Goal: Find contact information: Find contact information

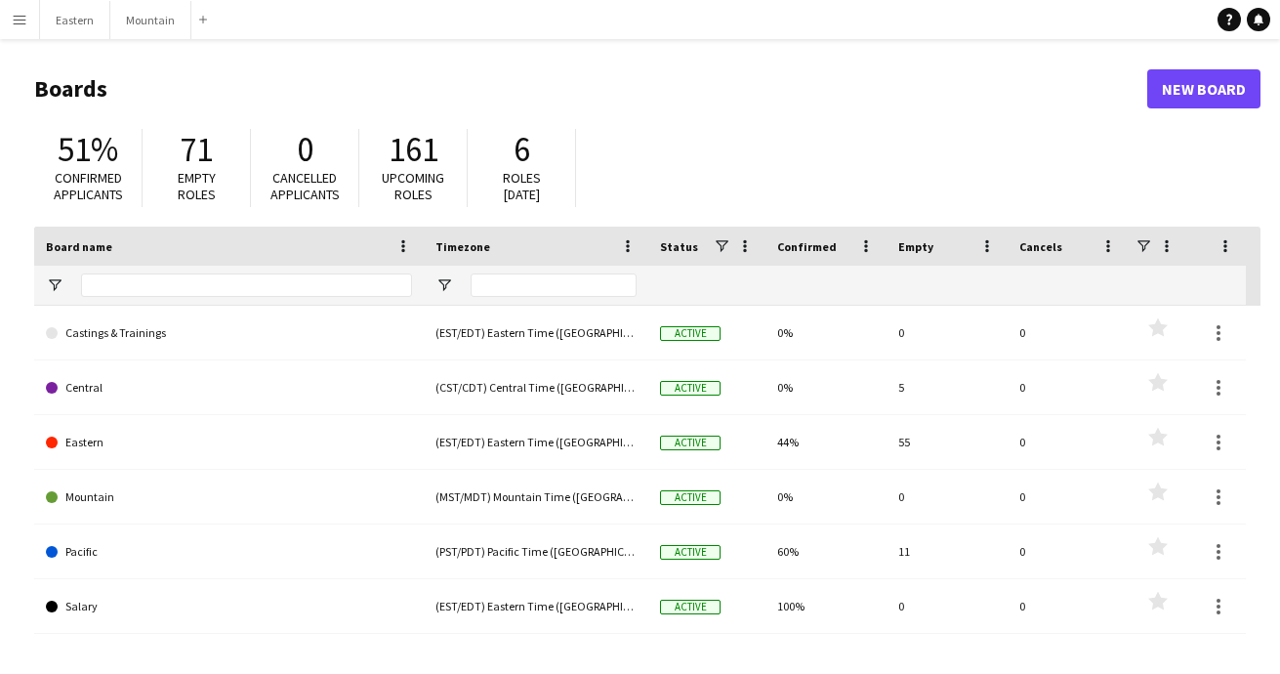
click at [18, 19] on app-icon "Menu" at bounding box center [20, 20] width 16 height 16
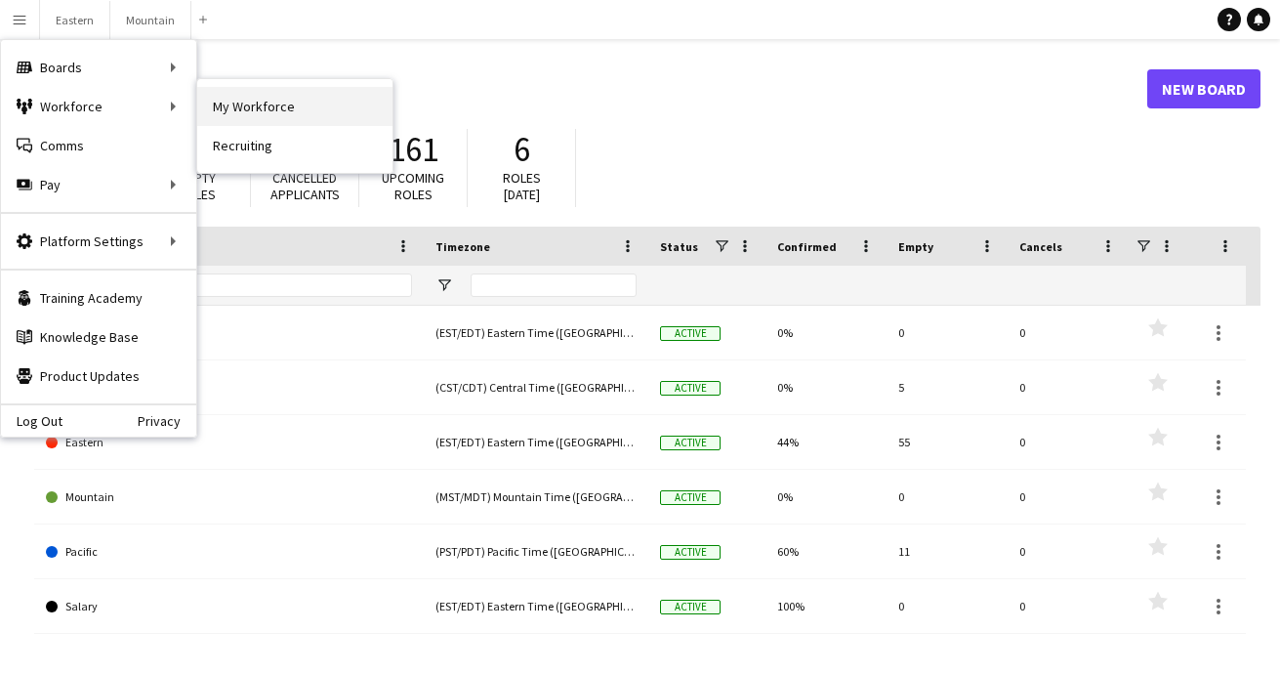
click at [232, 104] on link "My Workforce" at bounding box center [294, 106] width 195 height 39
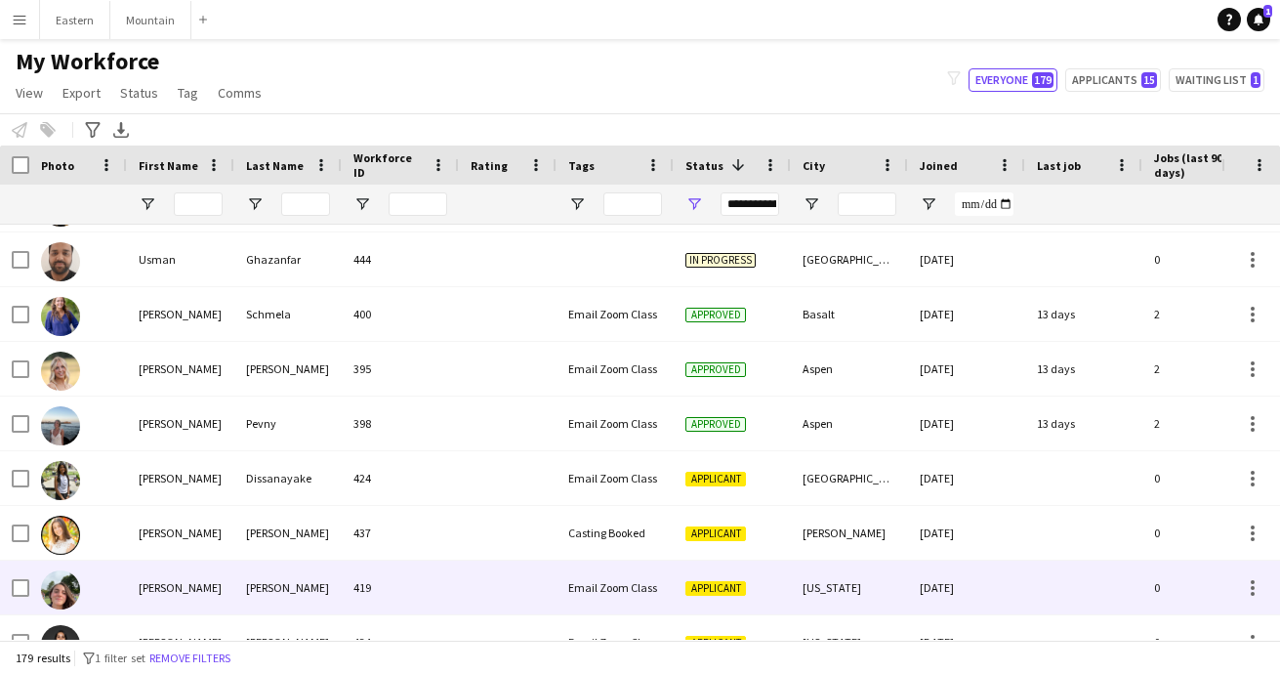
scroll to position [2113, 0]
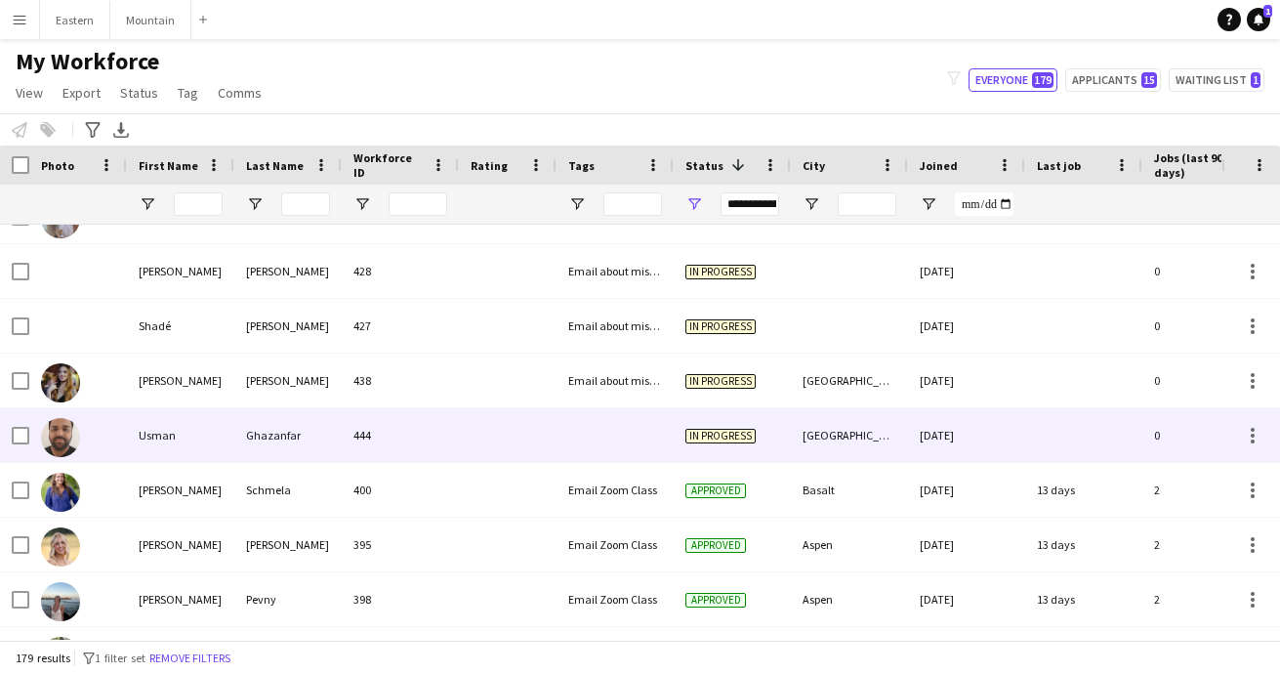
click at [625, 425] on div at bounding box center [615, 435] width 117 height 54
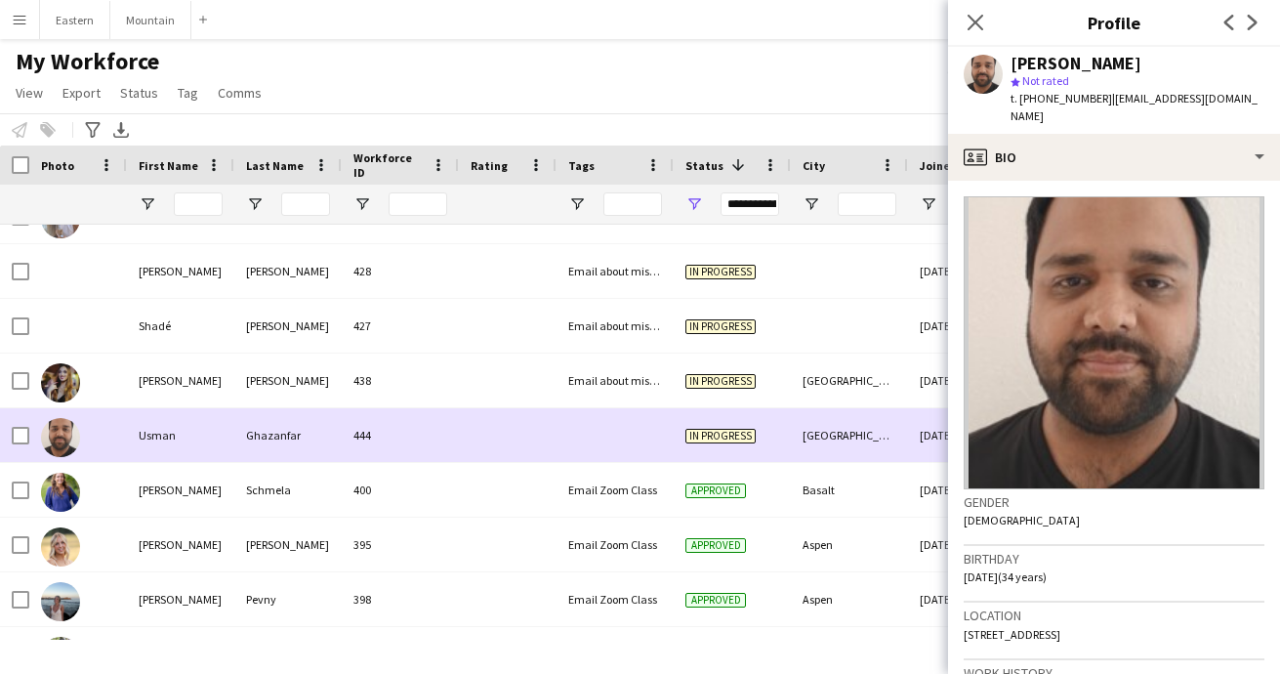
click at [625, 425] on div at bounding box center [615, 435] width 117 height 54
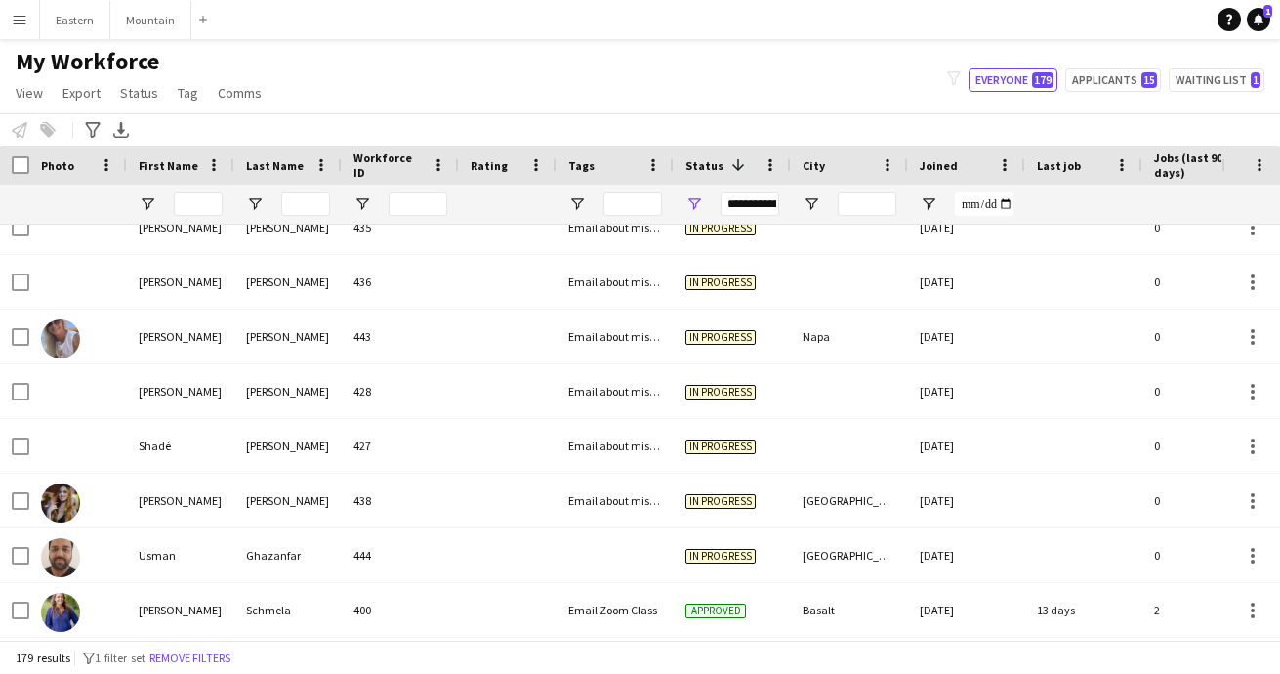
scroll to position [0, 0]
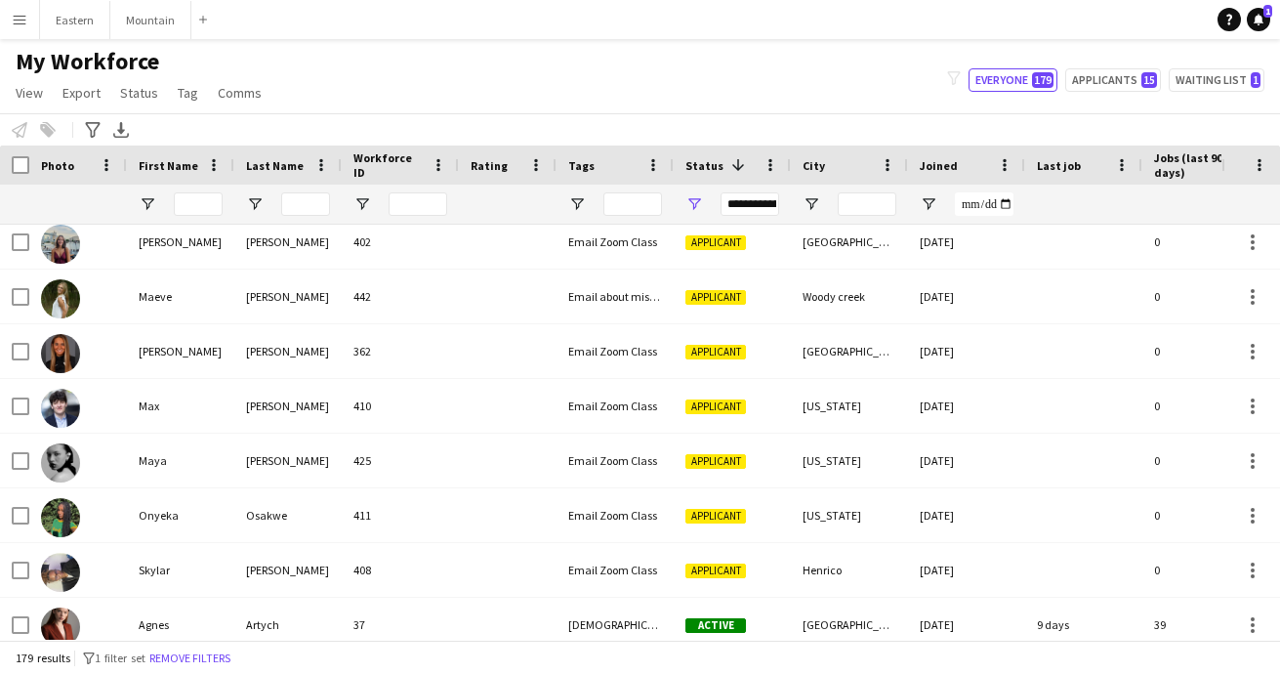
click at [24, 26] on app-icon "Menu" at bounding box center [20, 20] width 16 height 16
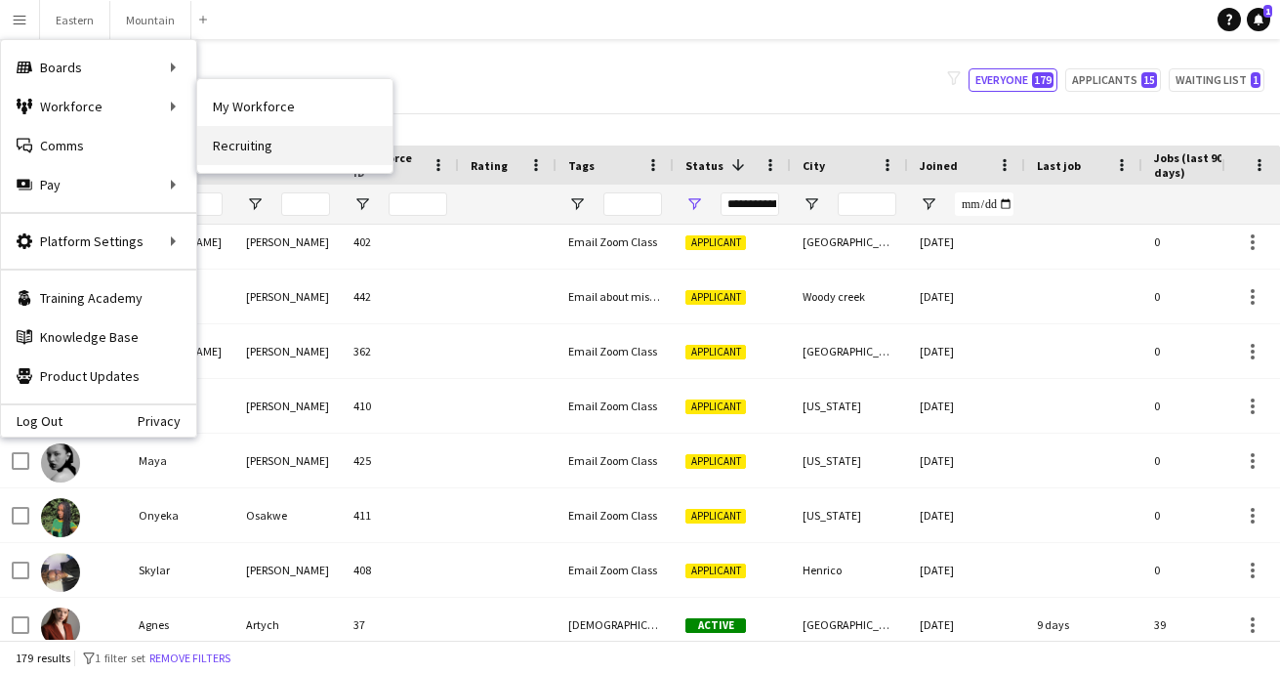
click at [230, 140] on link "Recruiting" at bounding box center [294, 145] width 195 height 39
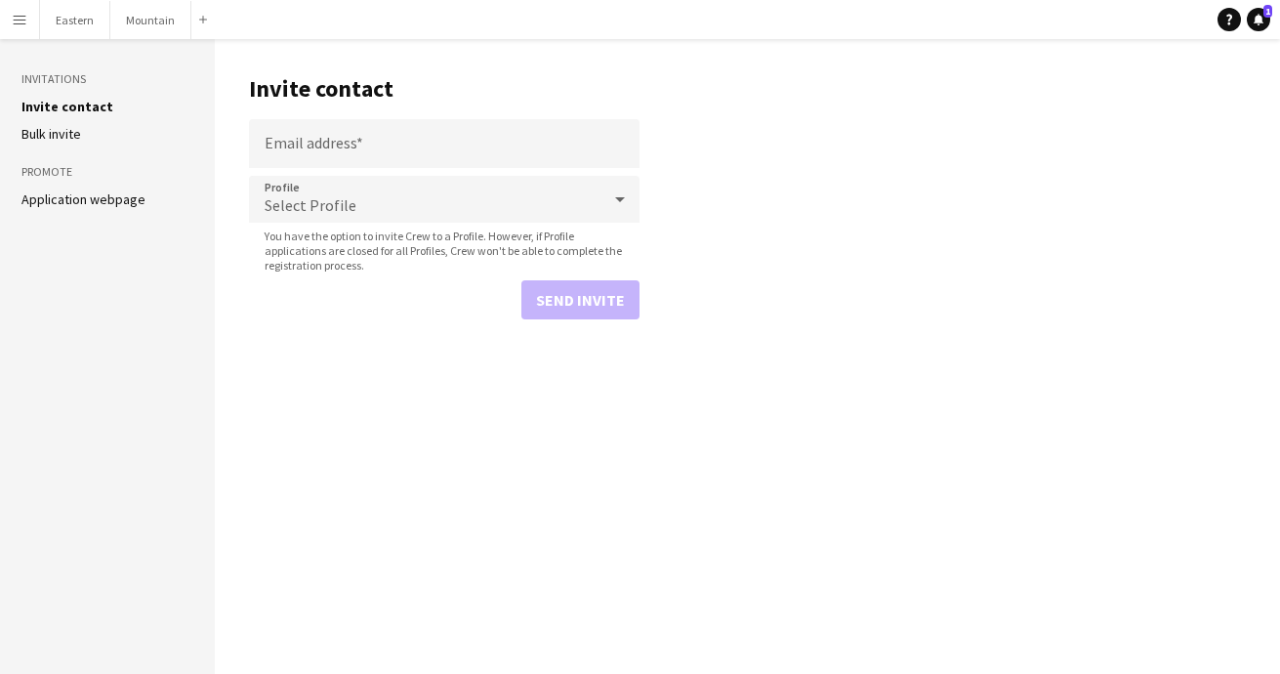
click at [75, 201] on link "Application webpage" at bounding box center [83, 199] width 124 height 18
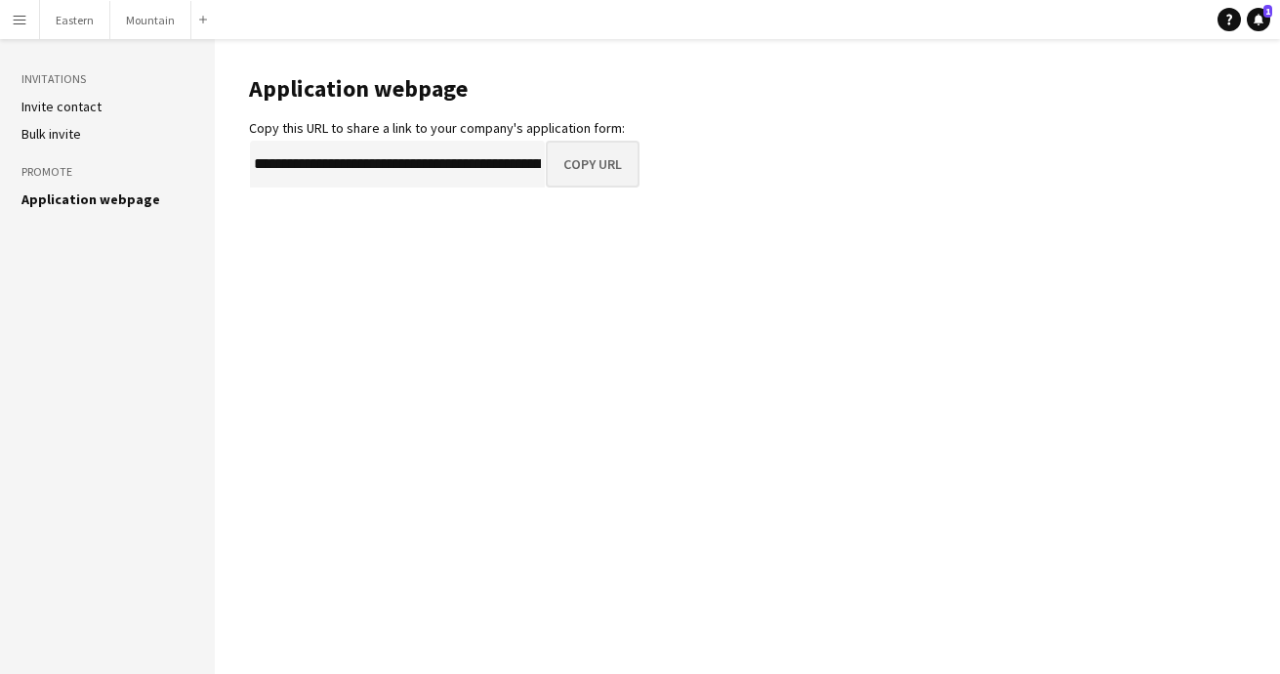
click at [571, 166] on button "Copy URL" at bounding box center [593, 164] width 94 height 47
click at [566, 148] on button "Copy URL" at bounding box center [593, 164] width 94 height 47
click at [19, 25] on app-icon "Menu" at bounding box center [20, 20] width 16 height 16
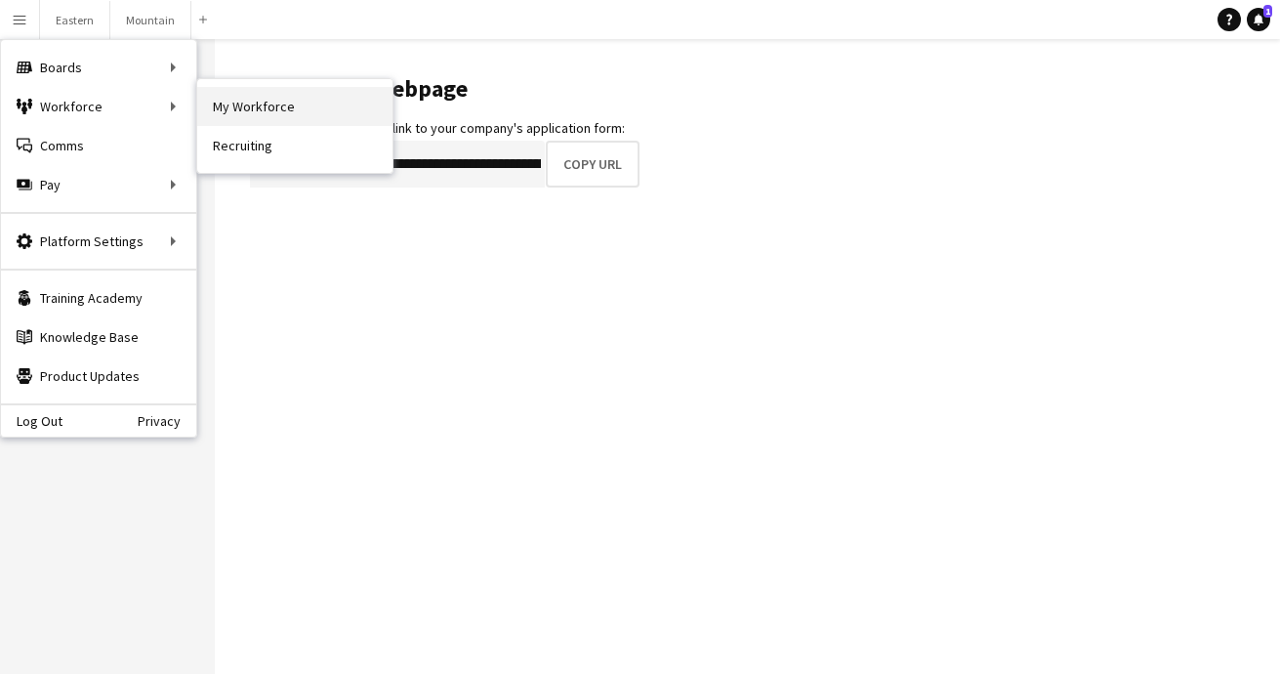
click at [233, 110] on link "My Workforce" at bounding box center [294, 106] width 195 height 39
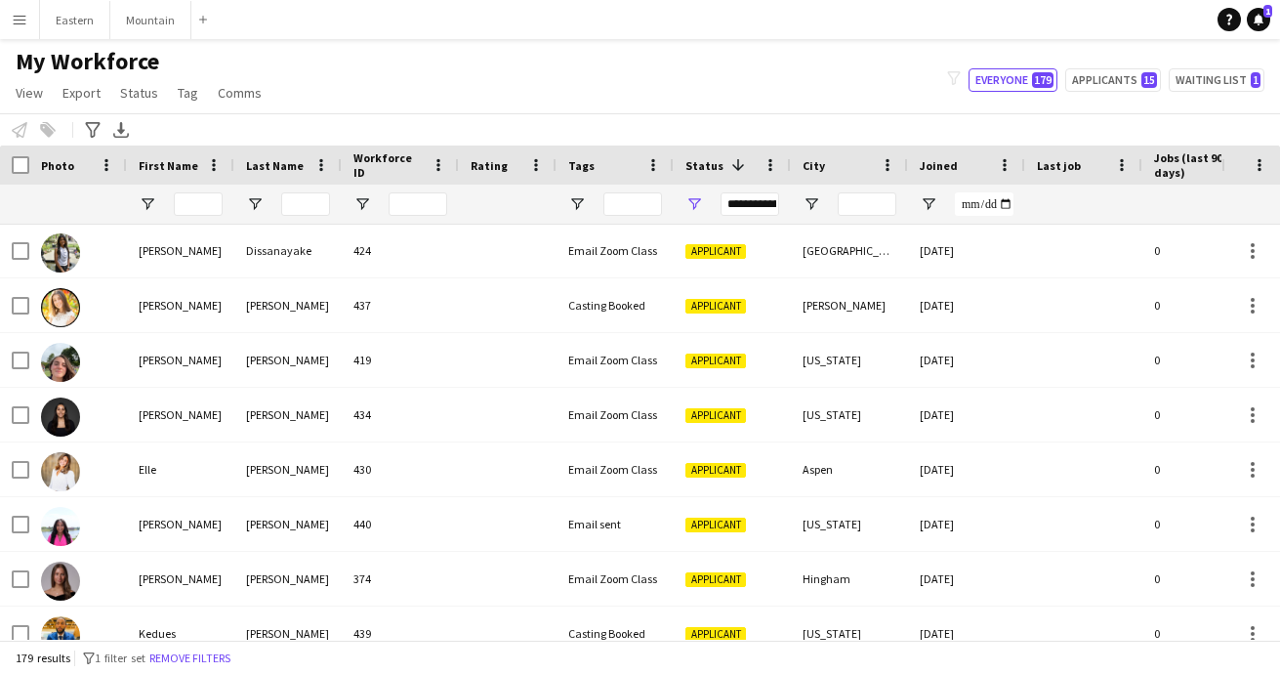
scroll to position [2517, 0]
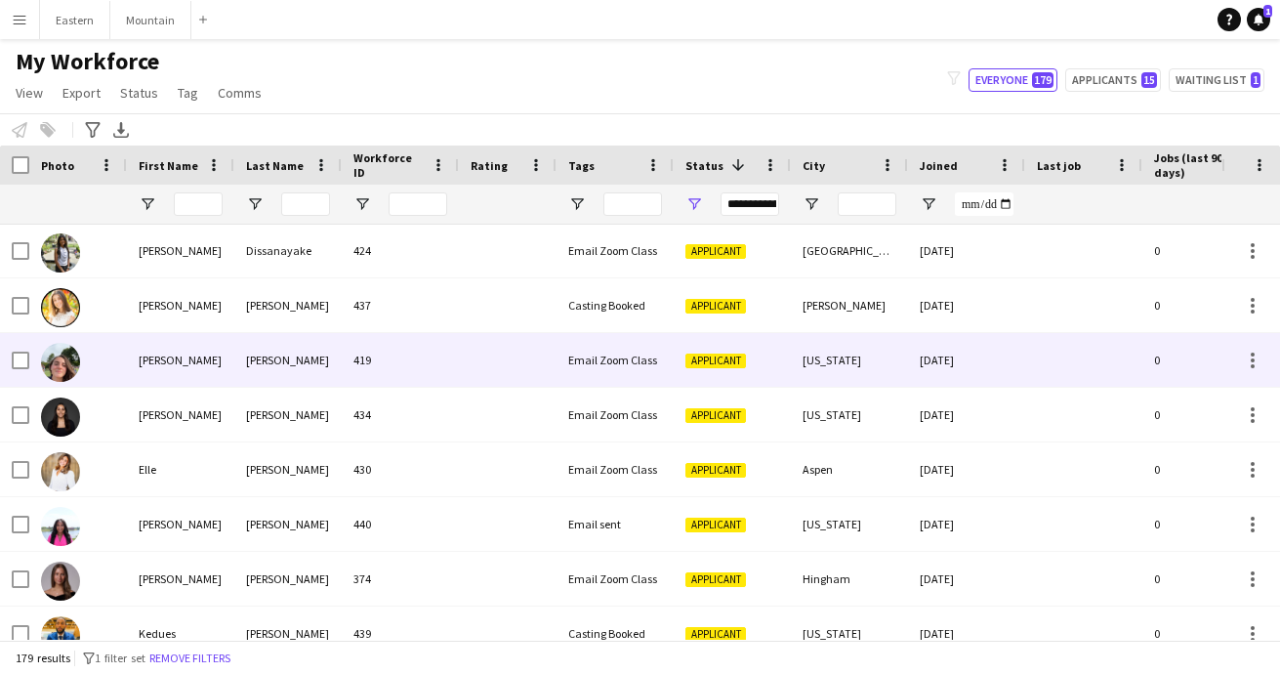
click at [345, 361] on div "419" at bounding box center [400, 360] width 117 height 54
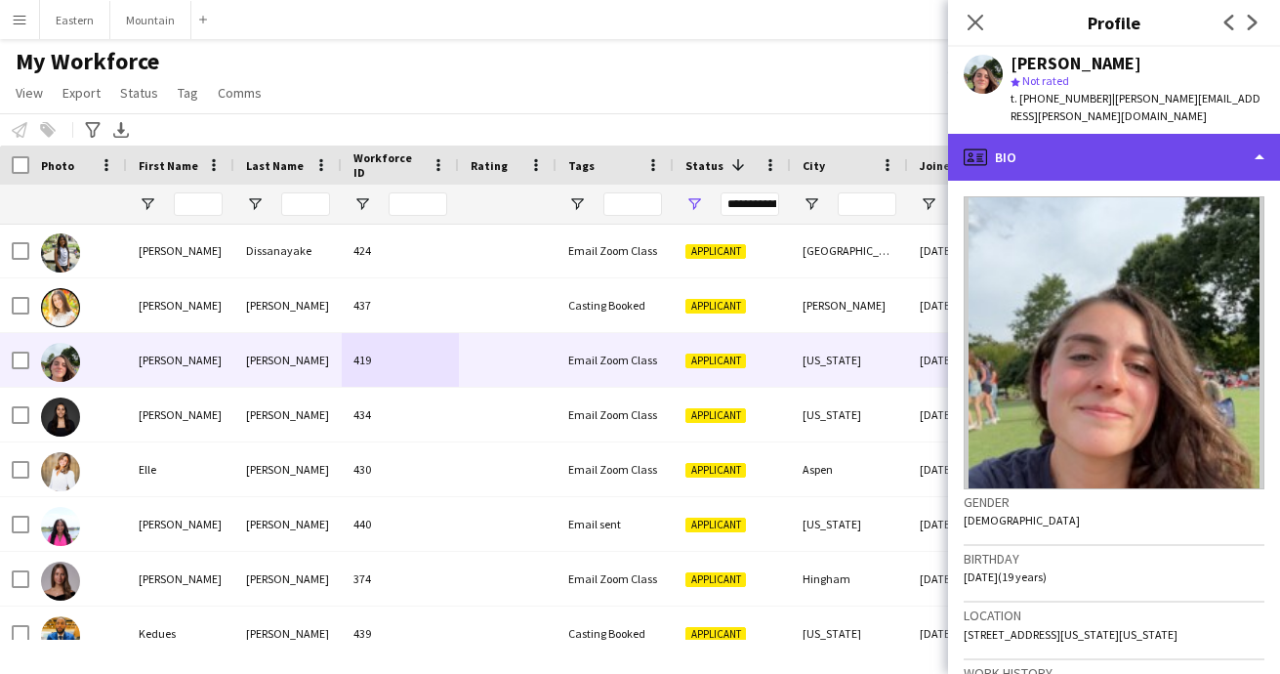
click at [1090, 138] on div "profile Bio" at bounding box center [1114, 157] width 332 height 47
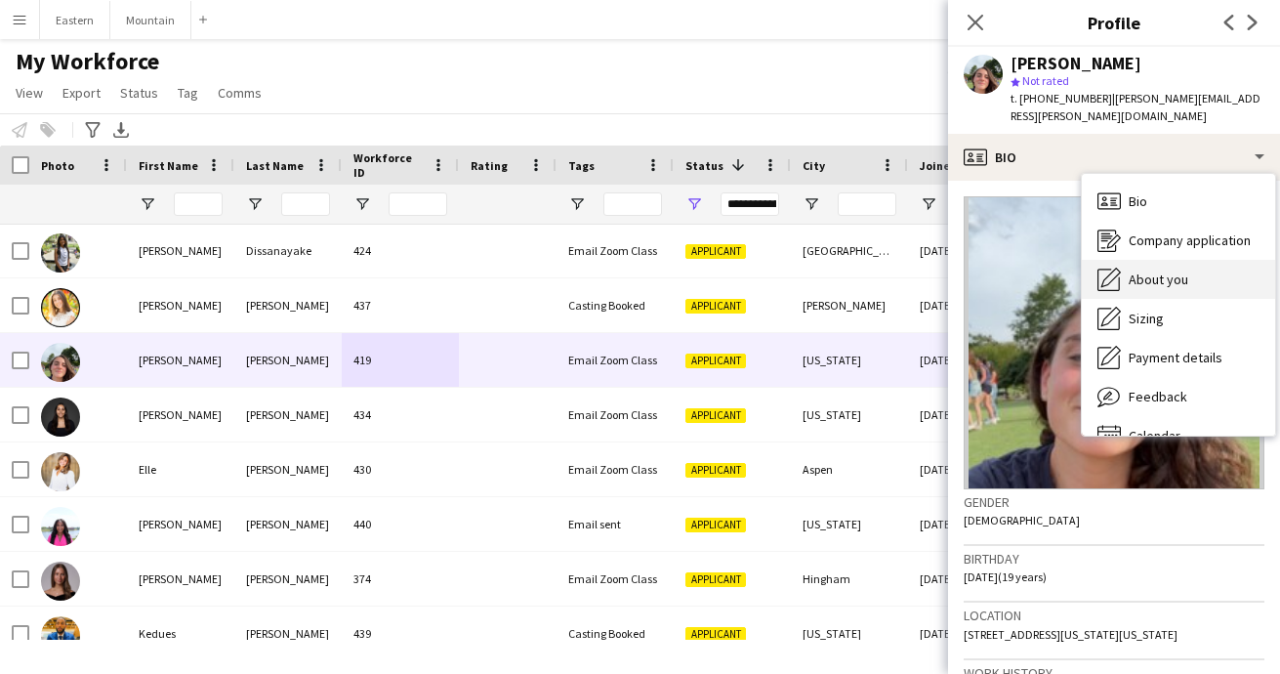
click at [1147, 271] on span "About you" at bounding box center [1159, 280] width 60 height 18
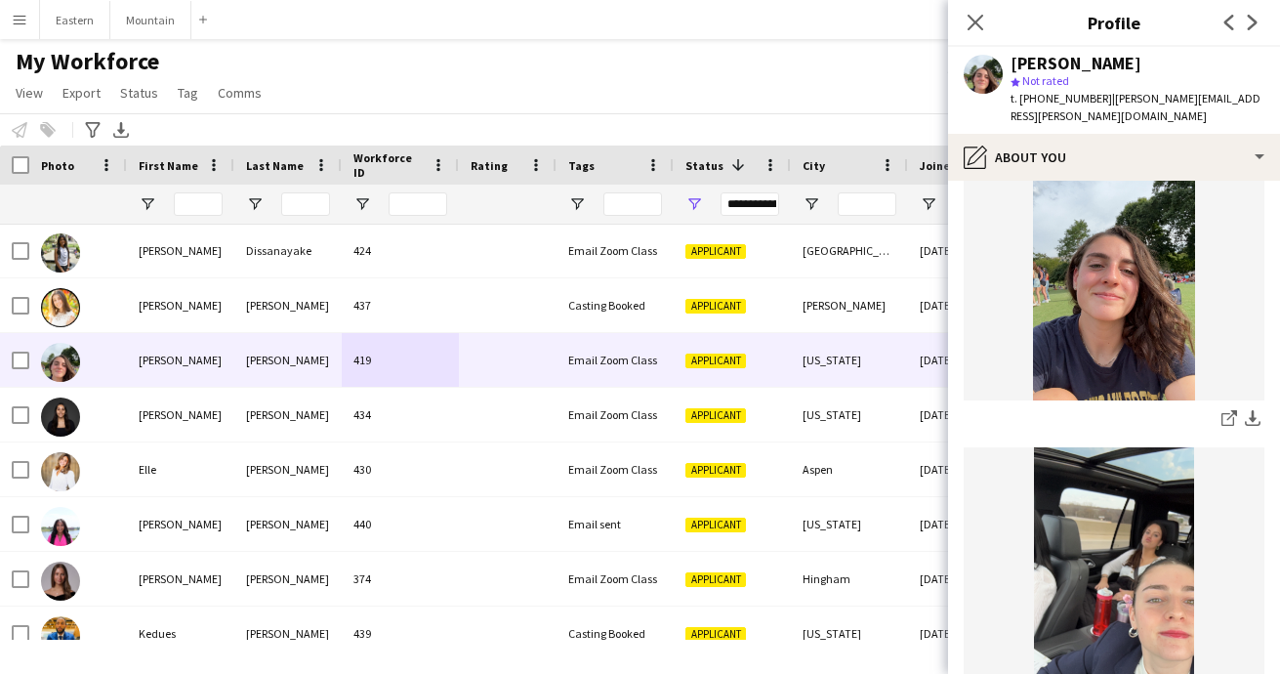
scroll to position [483, 0]
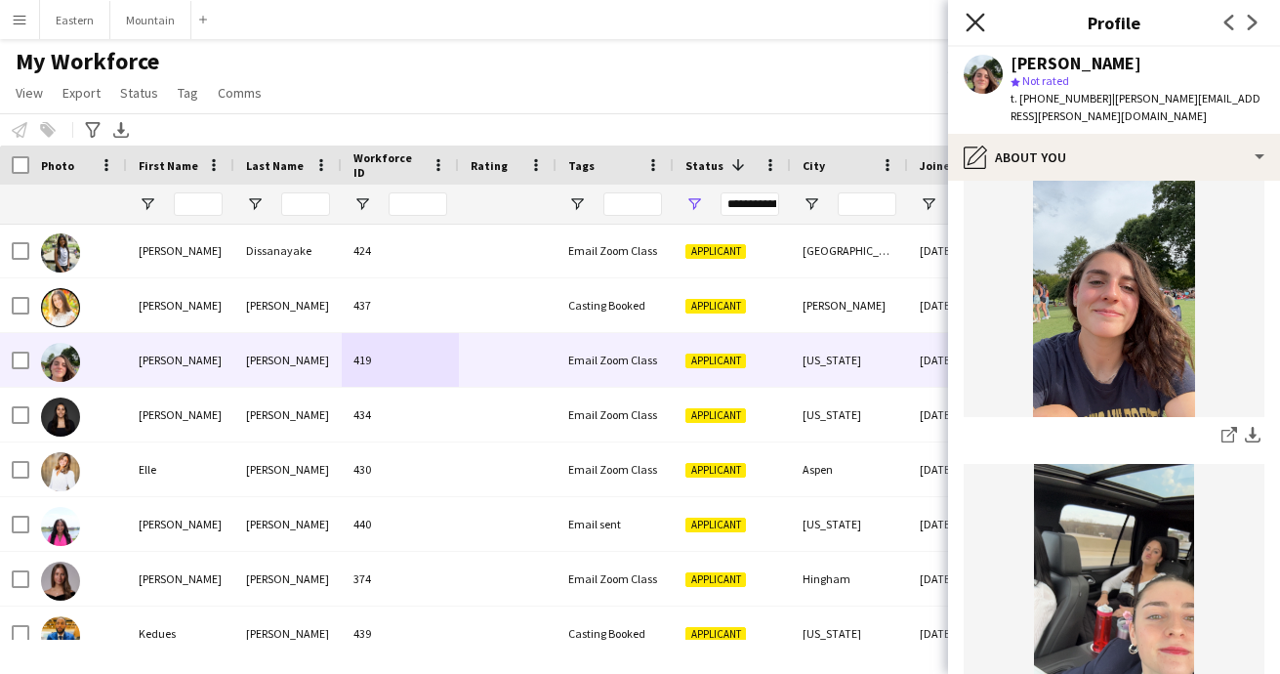
click at [978, 25] on icon at bounding box center [975, 22] width 19 height 19
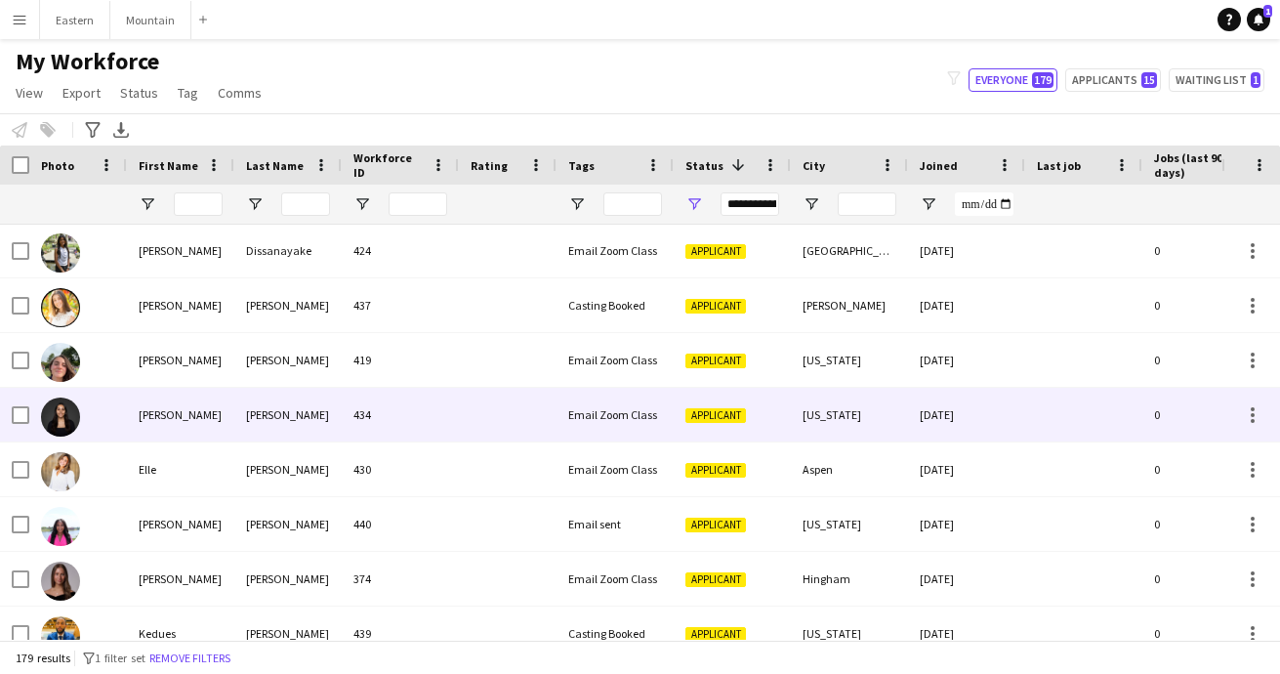
click at [480, 404] on div at bounding box center [508, 415] width 98 height 54
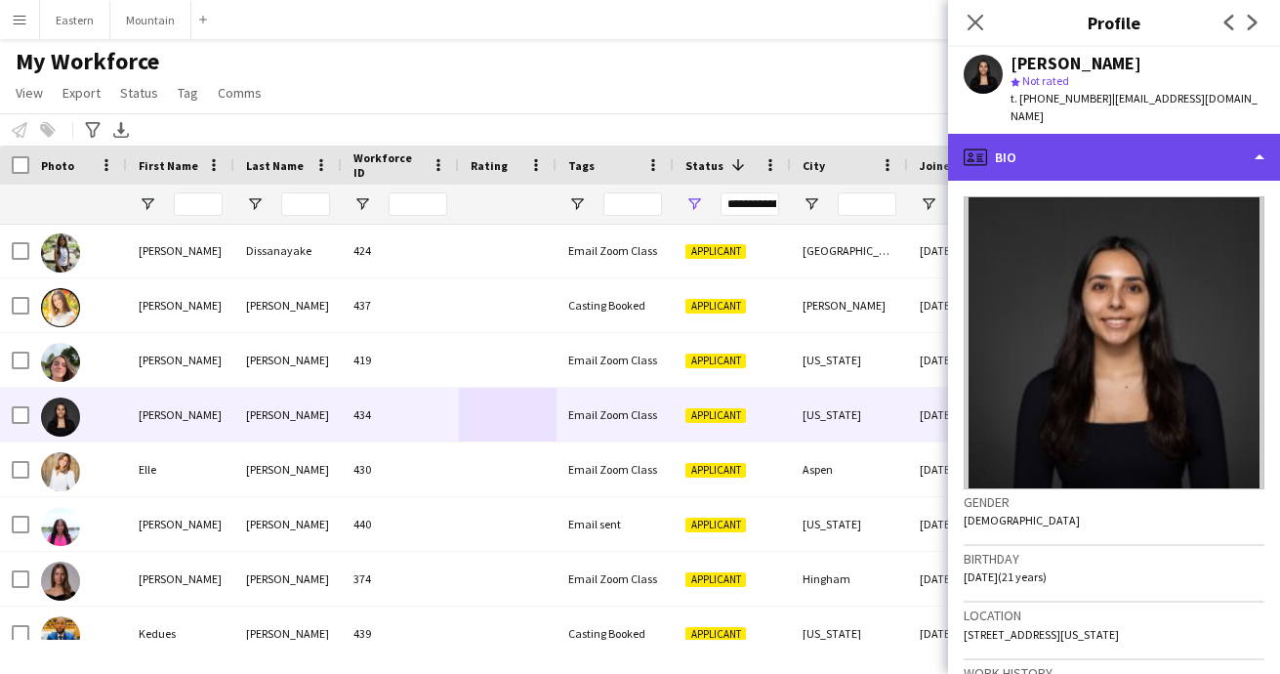
click at [1106, 146] on div "profile Bio" at bounding box center [1114, 157] width 332 height 47
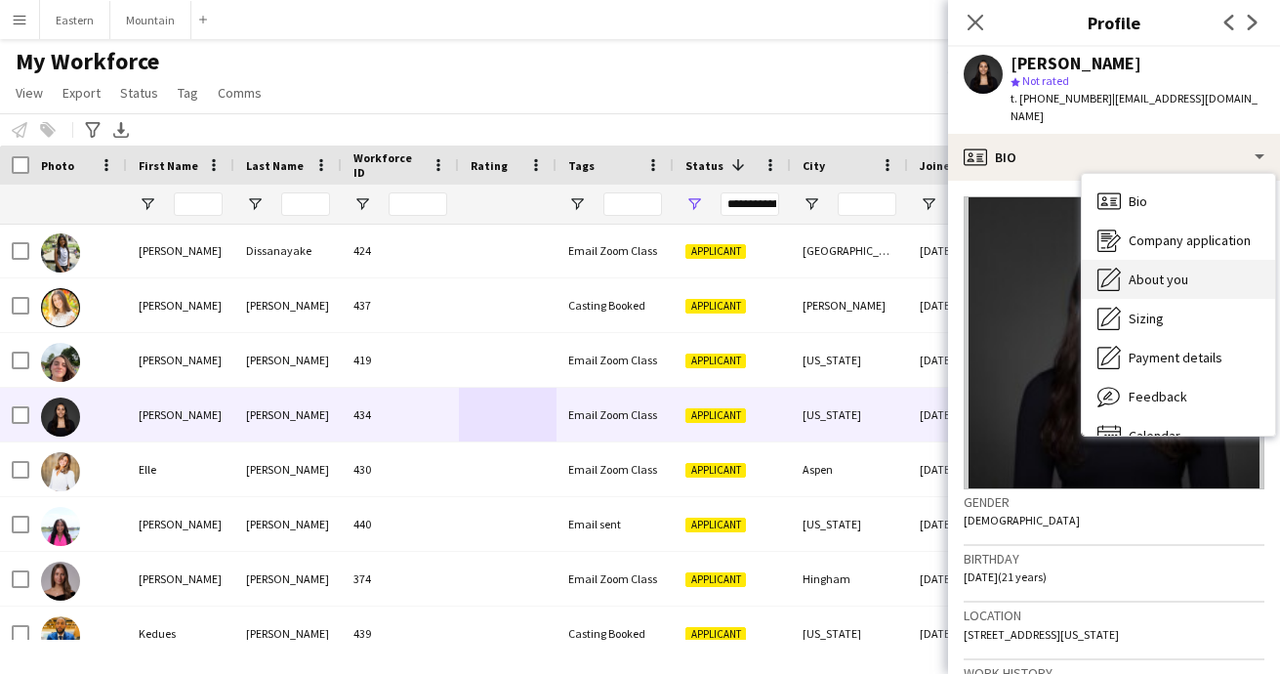
click at [1141, 271] on span "About you" at bounding box center [1159, 280] width 60 height 18
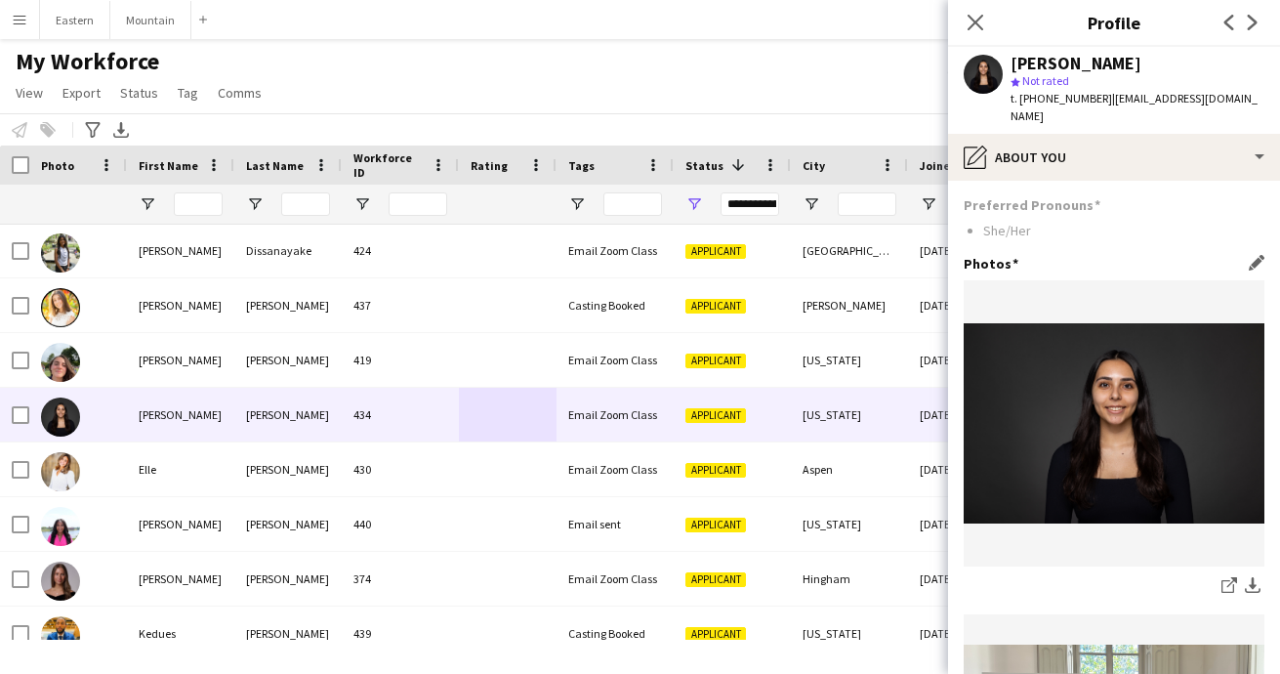
scroll to position [0, 0]
click at [975, 16] on icon "Close pop-in" at bounding box center [975, 22] width 19 height 19
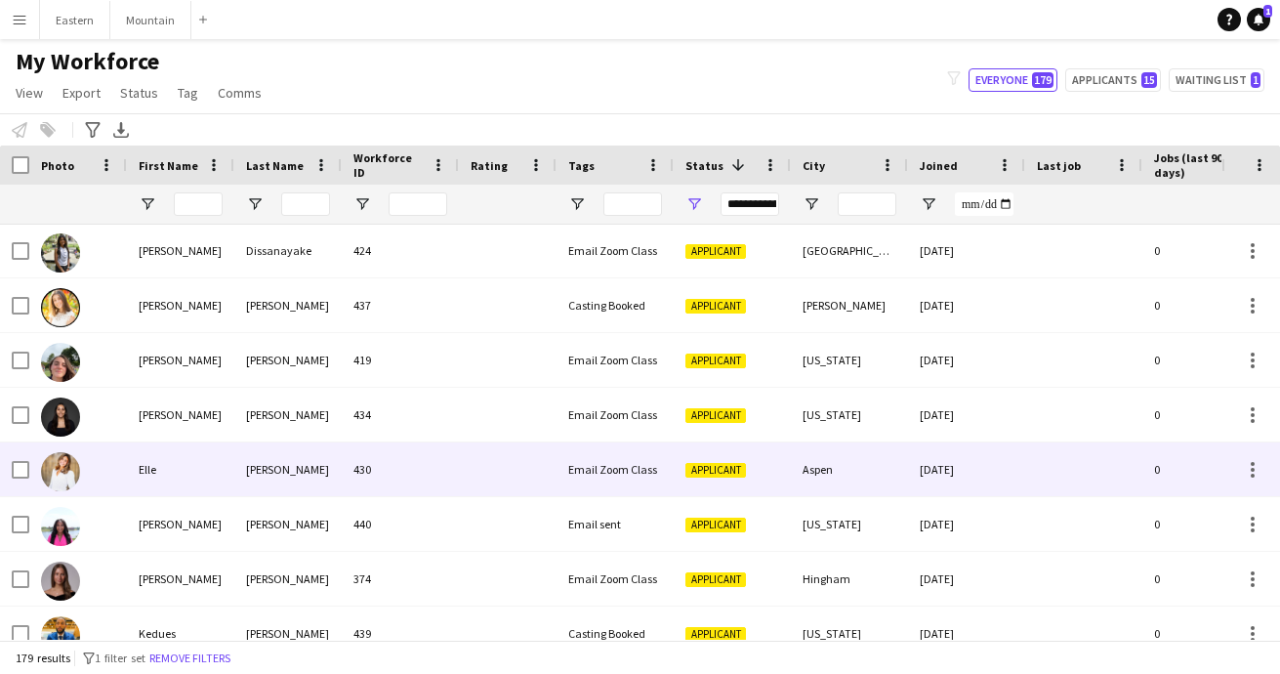
click at [574, 479] on div "Email Zoom Class" at bounding box center [615, 469] width 117 height 54
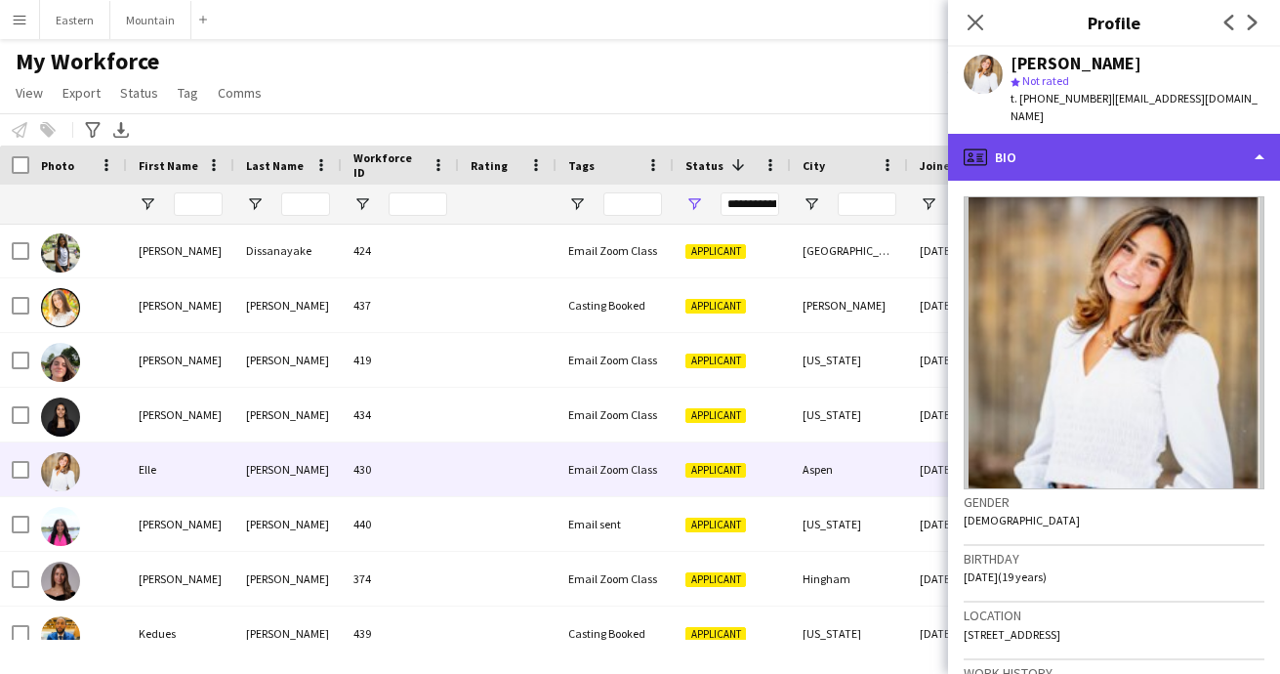
click at [1112, 135] on div "profile Bio" at bounding box center [1114, 157] width 332 height 47
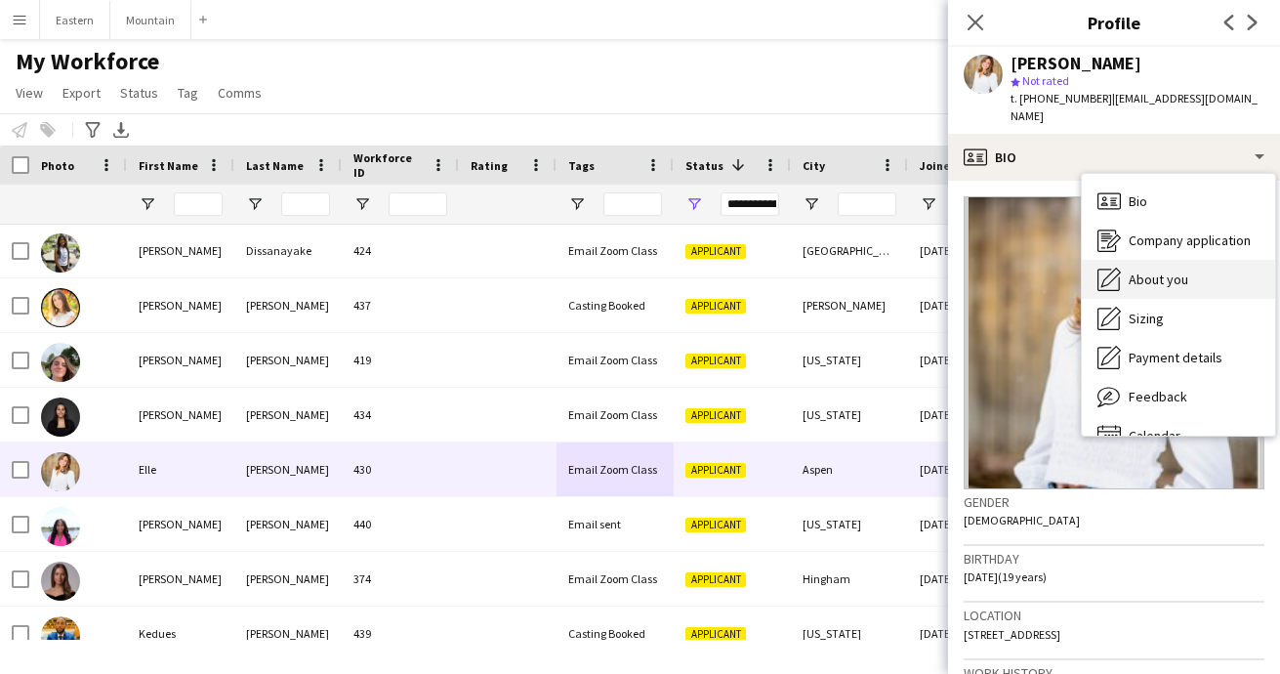
click at [1148, 271] on span "About you" at bounding box center [1159, 280] width 60 height 18
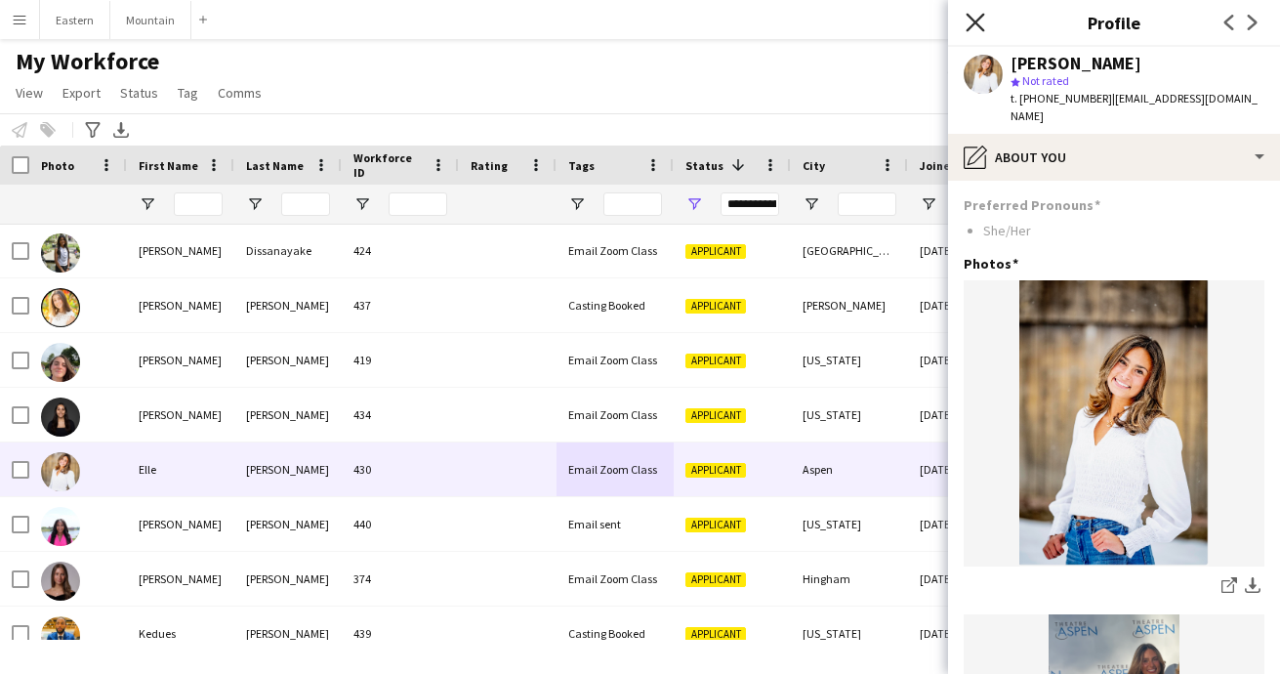
click at [974, 20] on icon at bounding box center [975, 22] width 19 height 19
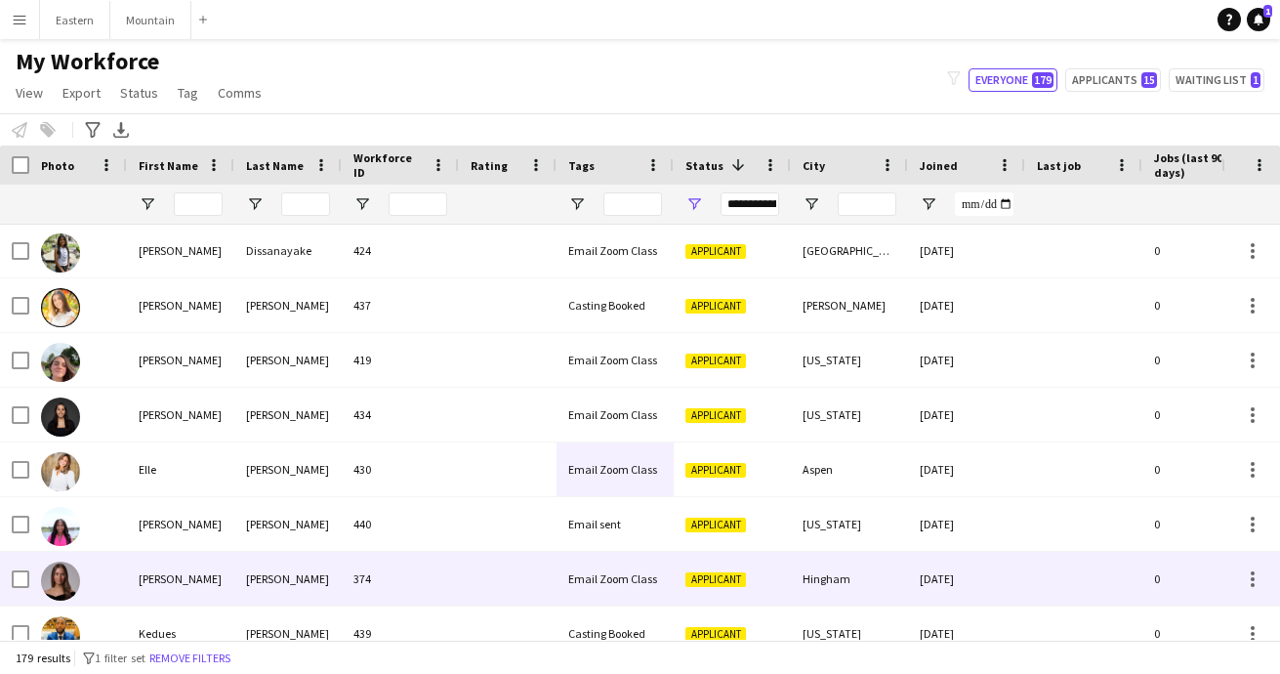
click at [620, 574] on div "Email Zoom Class" at bounding box center [615, 579] width 117 height 54
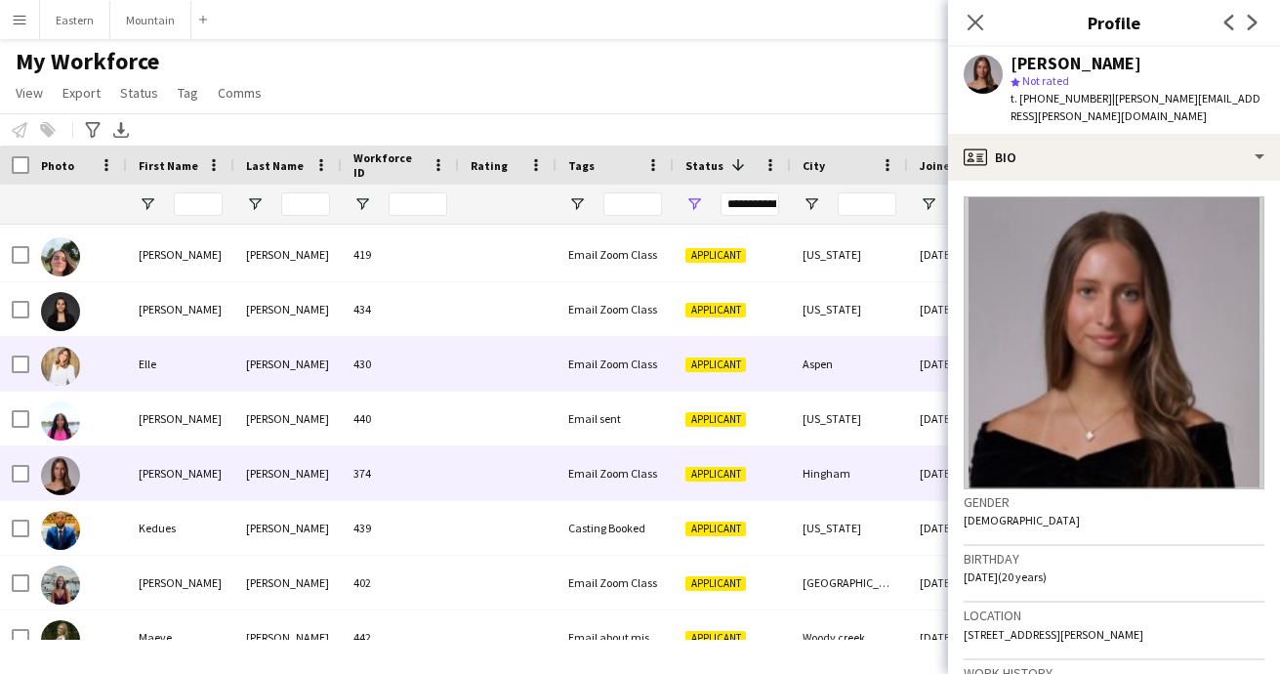
scroll to position [2634, 0]
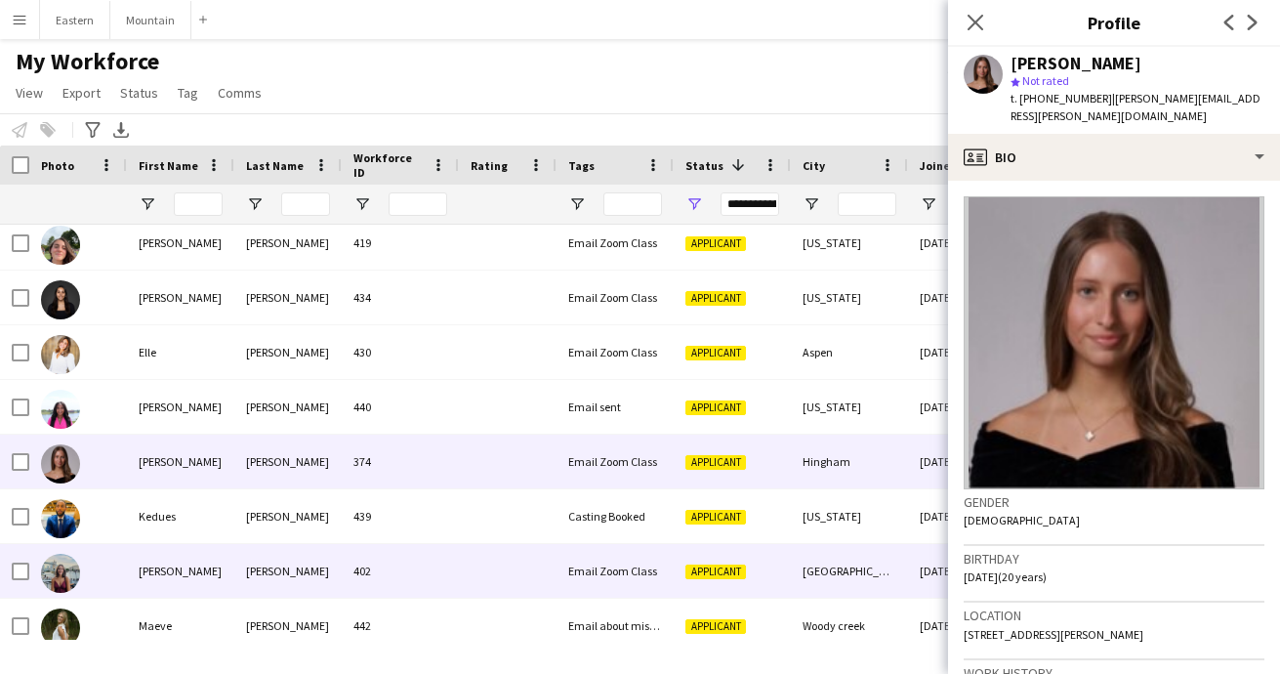
click at [495, 573] on div at bounding box center [508, 571] width 98 height 54
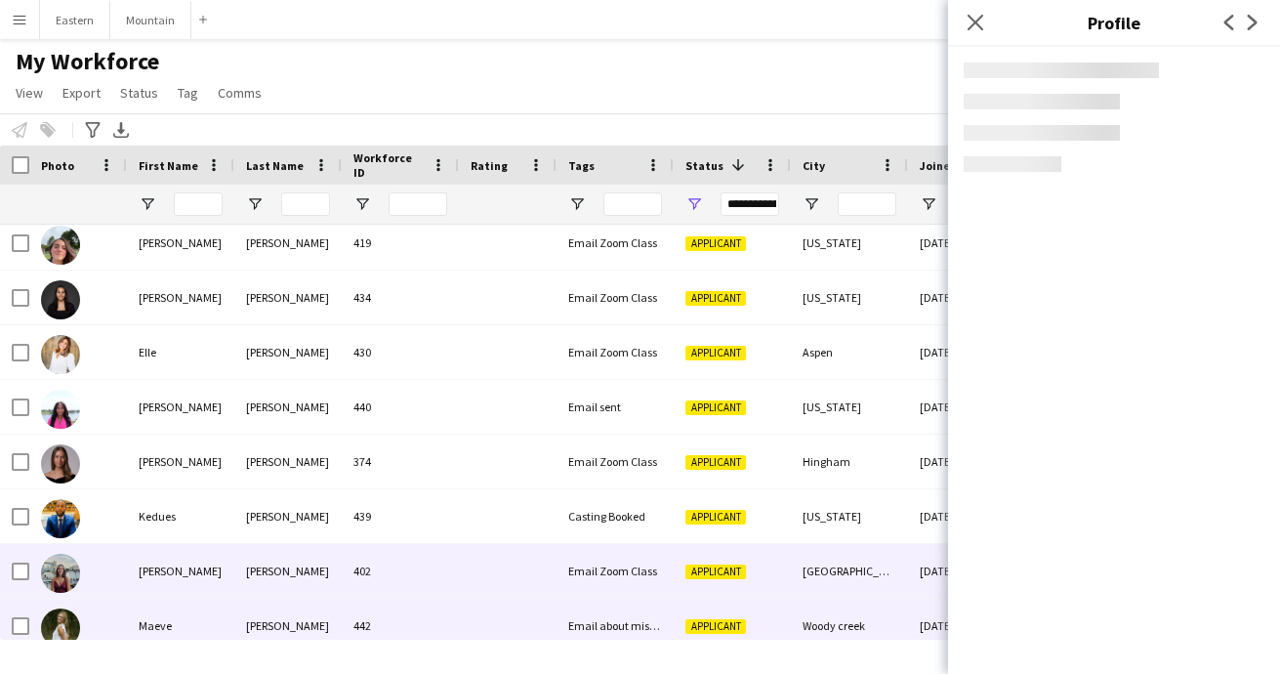
click at [493, 614] on div at bounding box center [508, 626] width 98 height 54
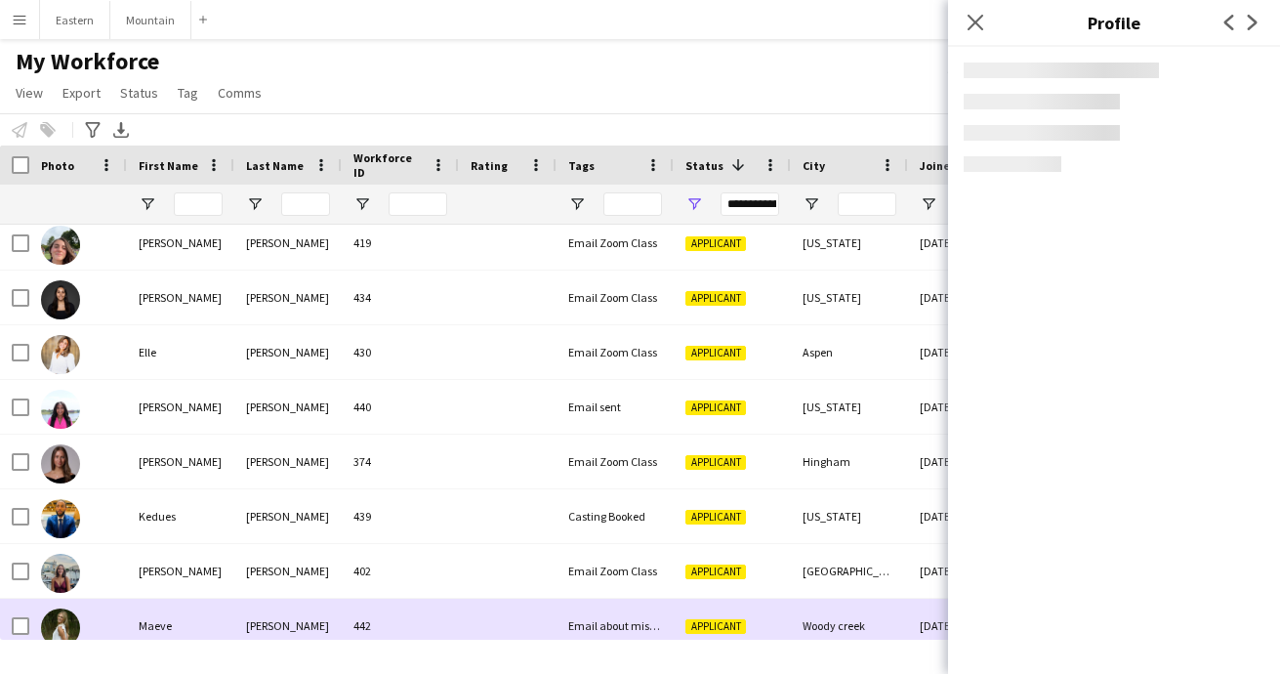
scroll to position [2647, 0]
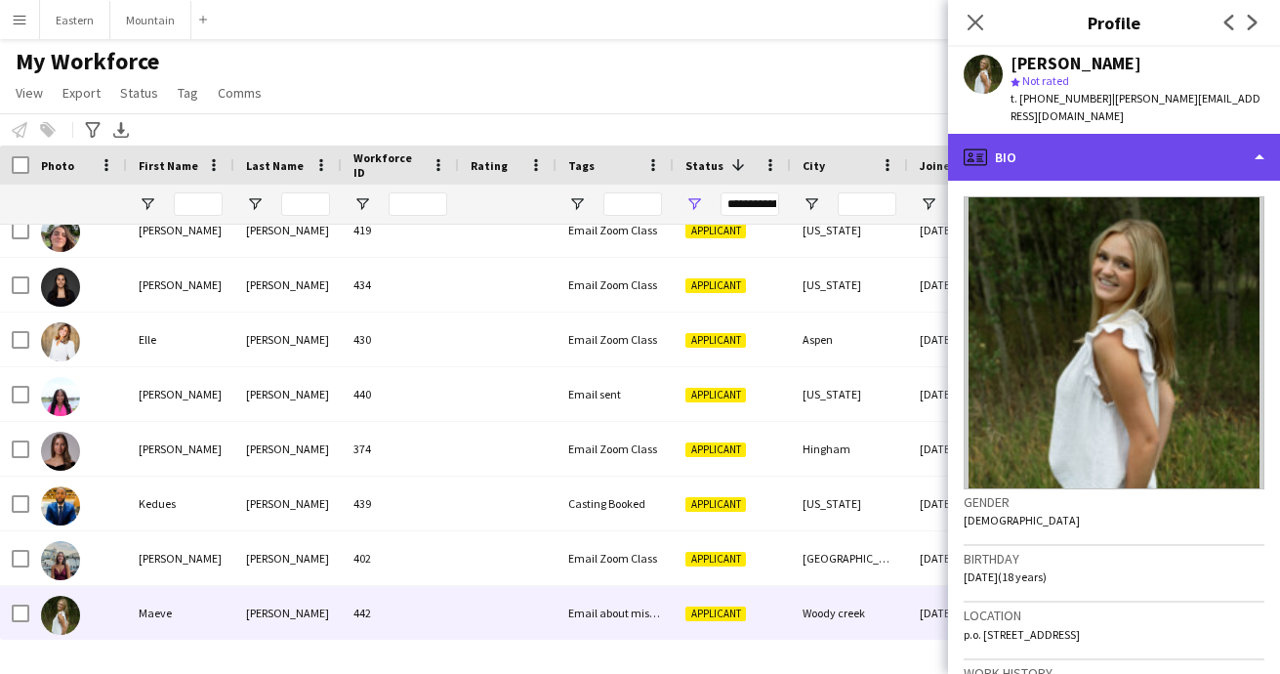
click at [1089, 145] on div "profile Bio" at bounding box center [1114, 157] width 332 height 47
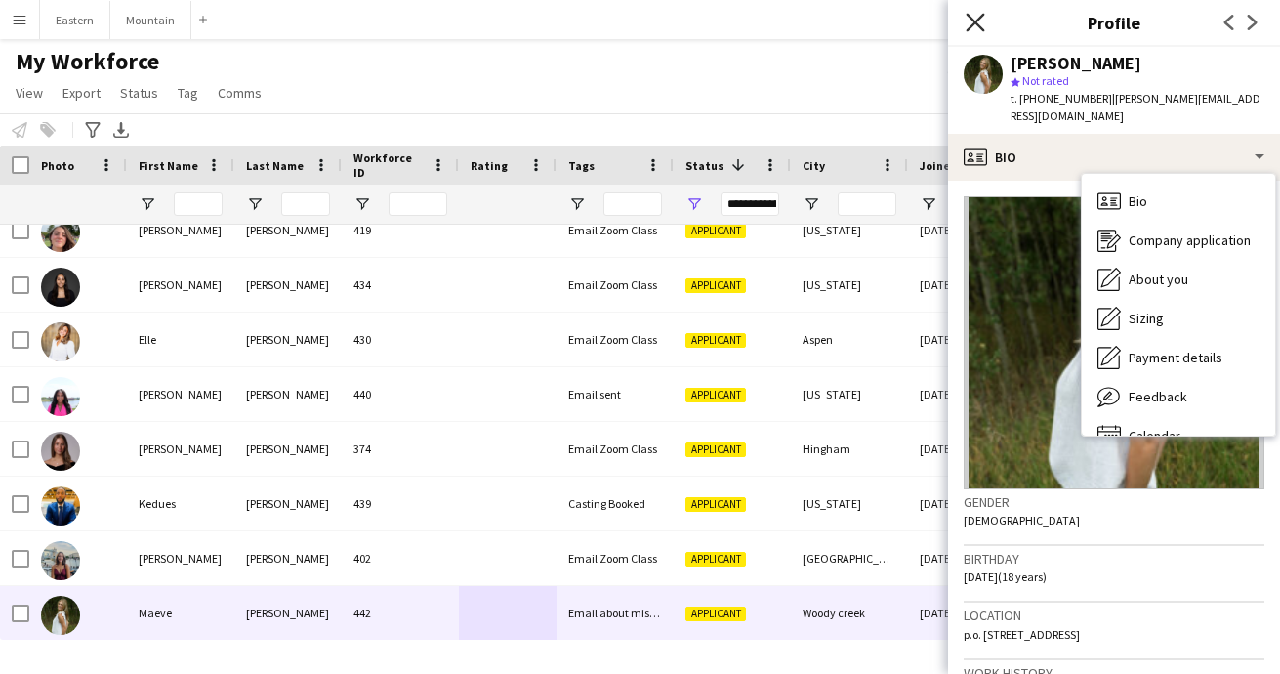
click at [975, 21] on icon at bounding box center [975, 22] width 19 height 19
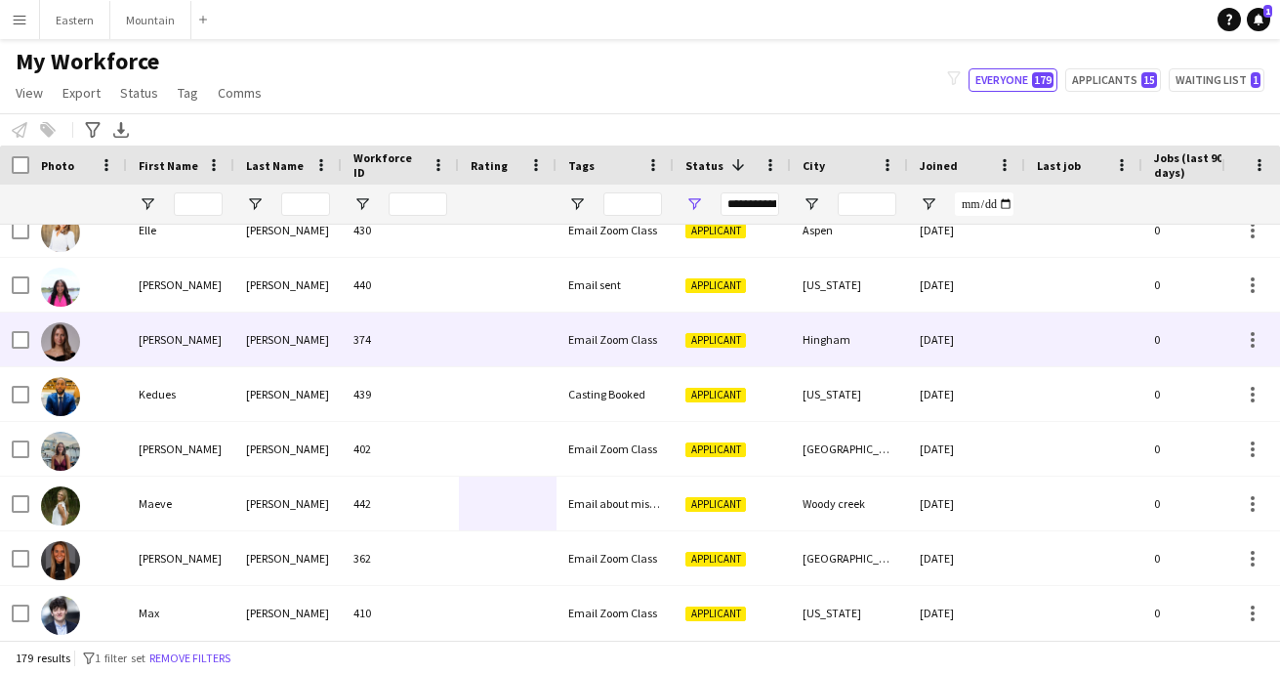
scroll to position [2815, 0]
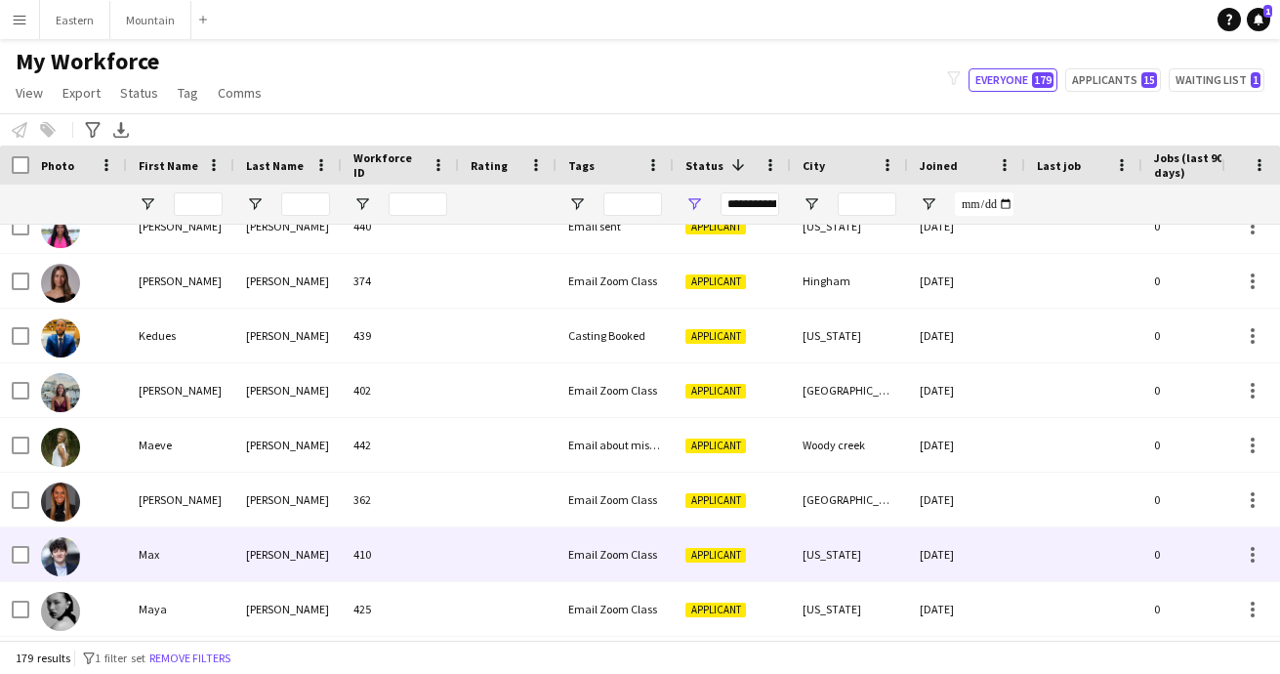
click at [505, 557] on div at bounding box center [508, 554] width 98 height 54
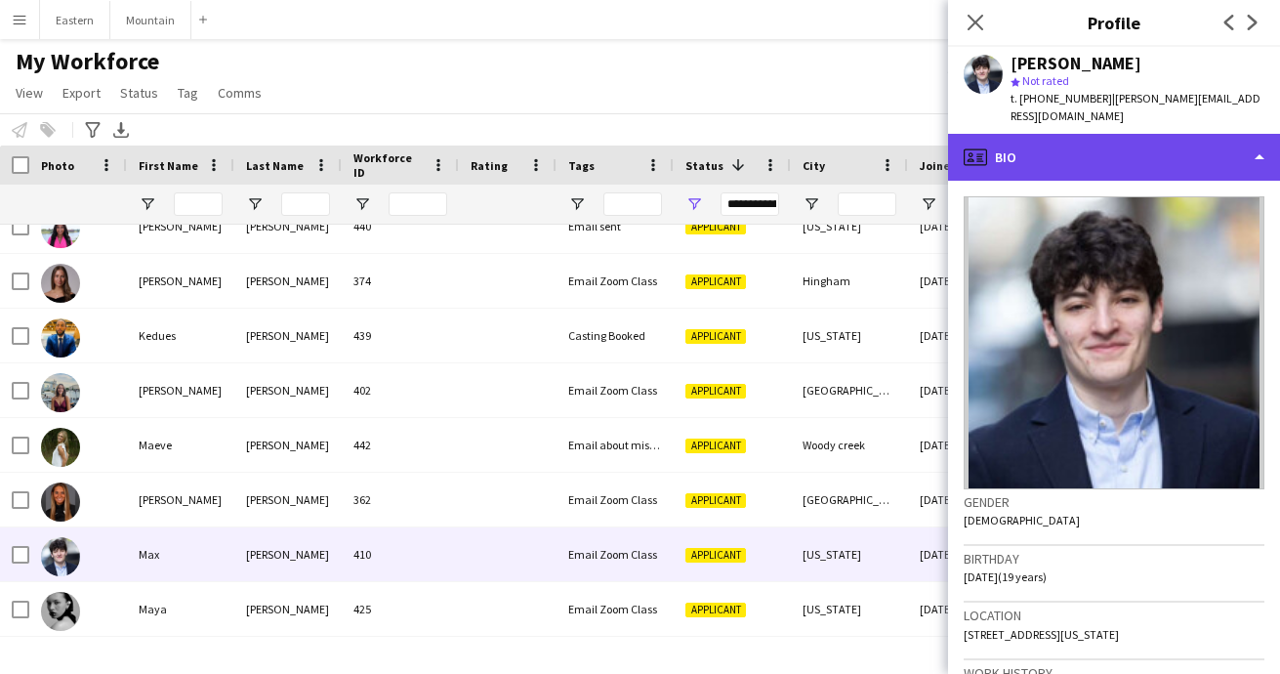
click at [1068, 144] on div "profile Bio" at bounding box center [1114, 157] width 332 height 47
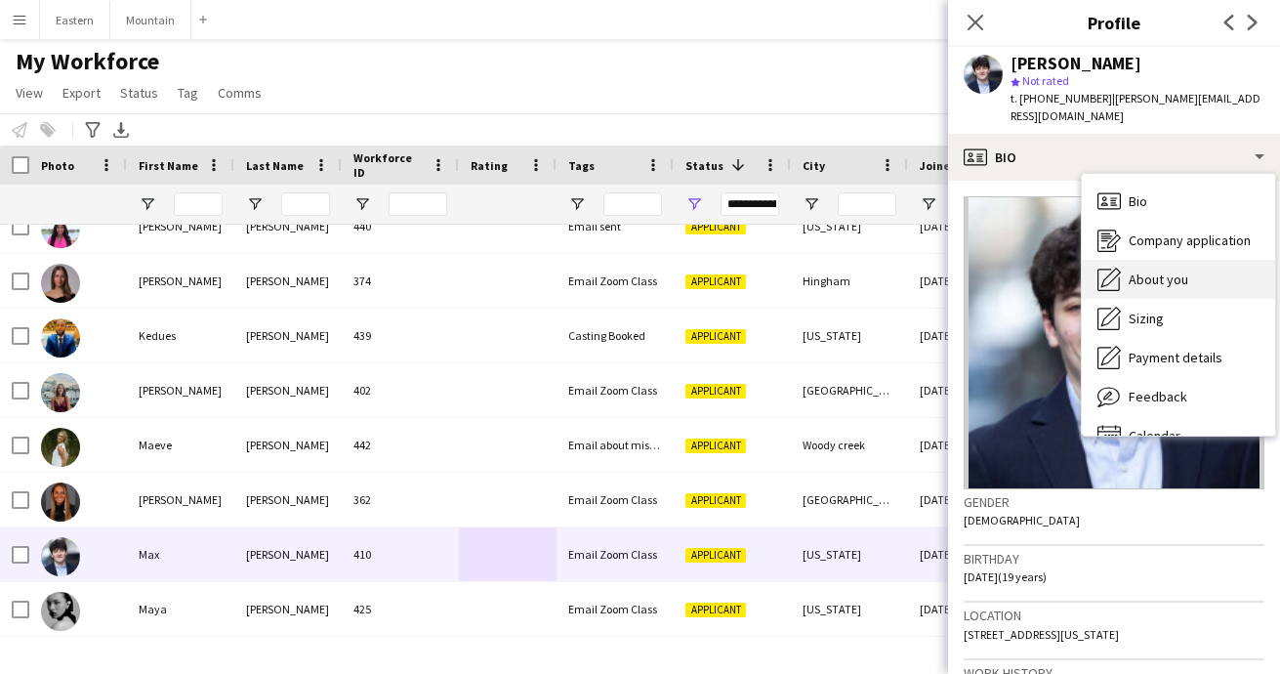
click at [1159, 271] on span "About you" at bounding box center [1159, 280] width 60 height 18
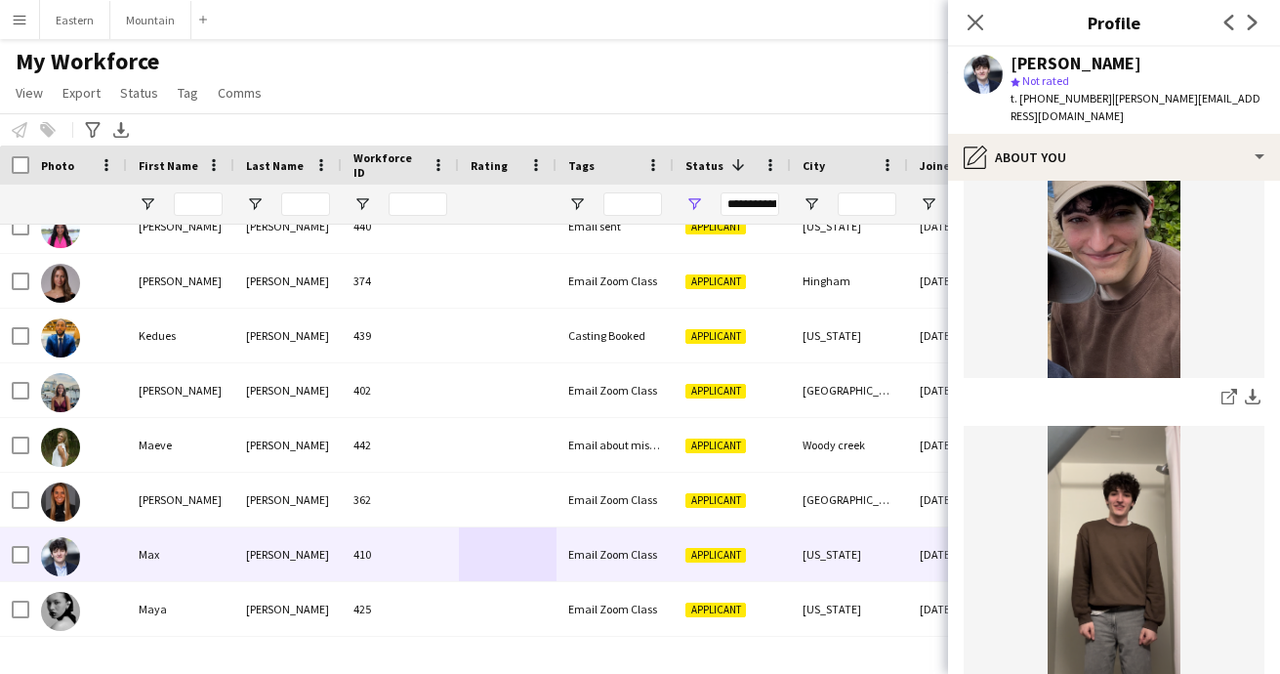
scroll to position [274, 0]
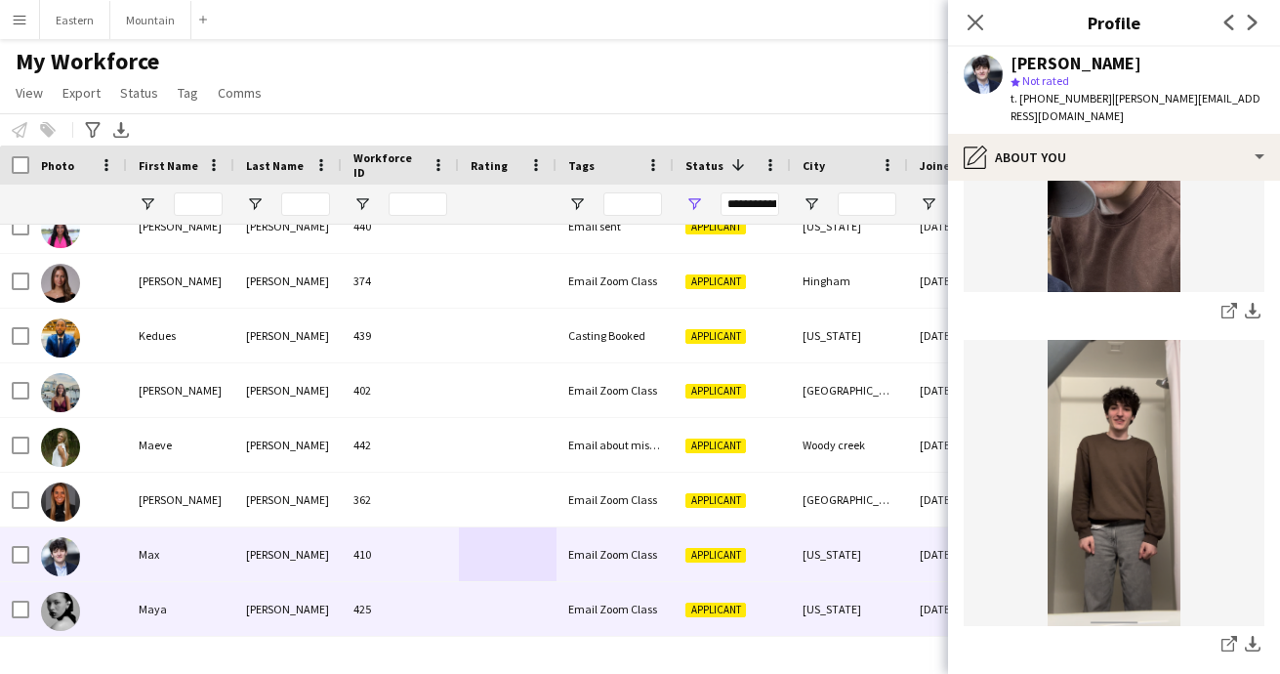
click at [326, 603] on div "[PERSON_NAME]" at bounding box center [287, 609] width 107 height 54
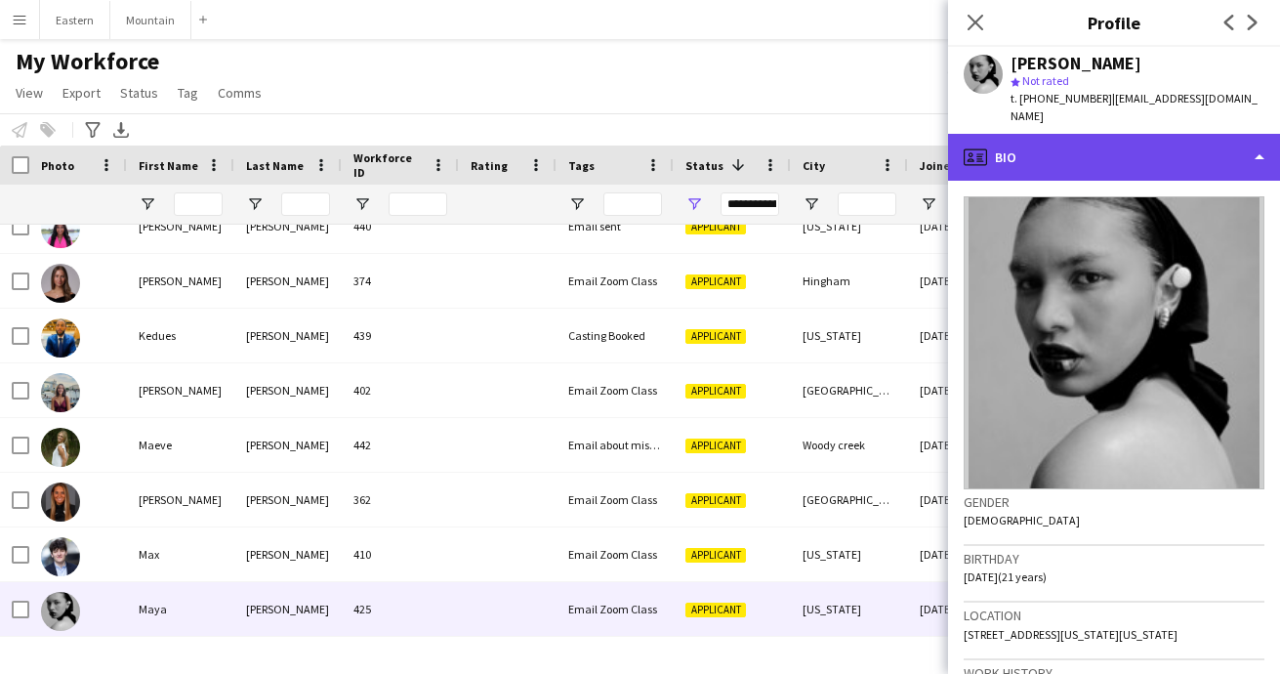
click at [1079, 150] on div "profile Bio" at bounding box center [1114, 157] width 332 height 47
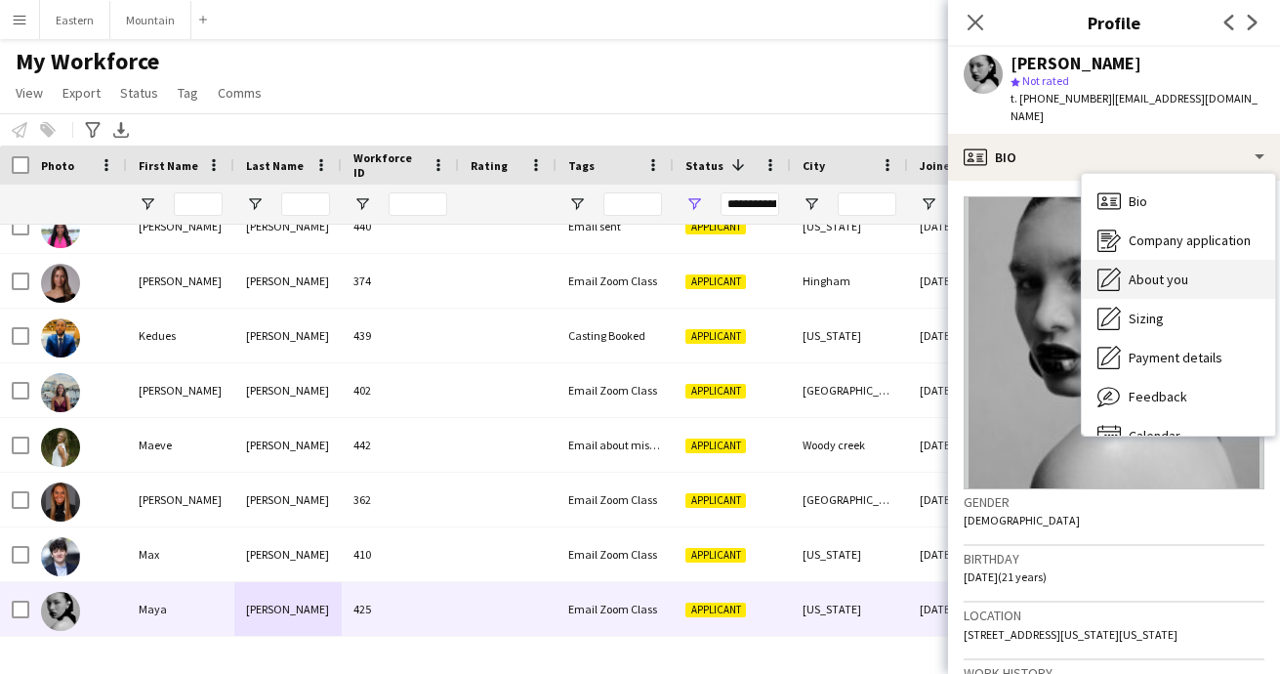
click at [1149, 270] on div "About you About you" at bounding box center [1178, 279] width 193 height 39
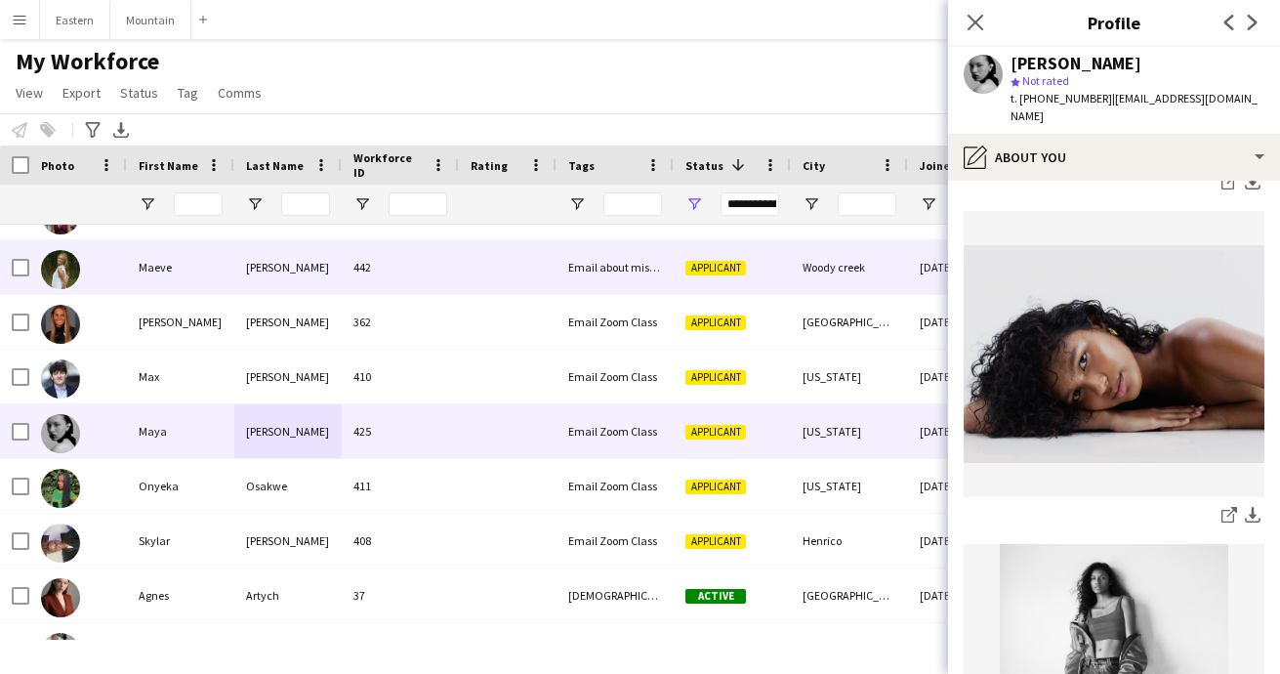
scroll to position [2994, 0]
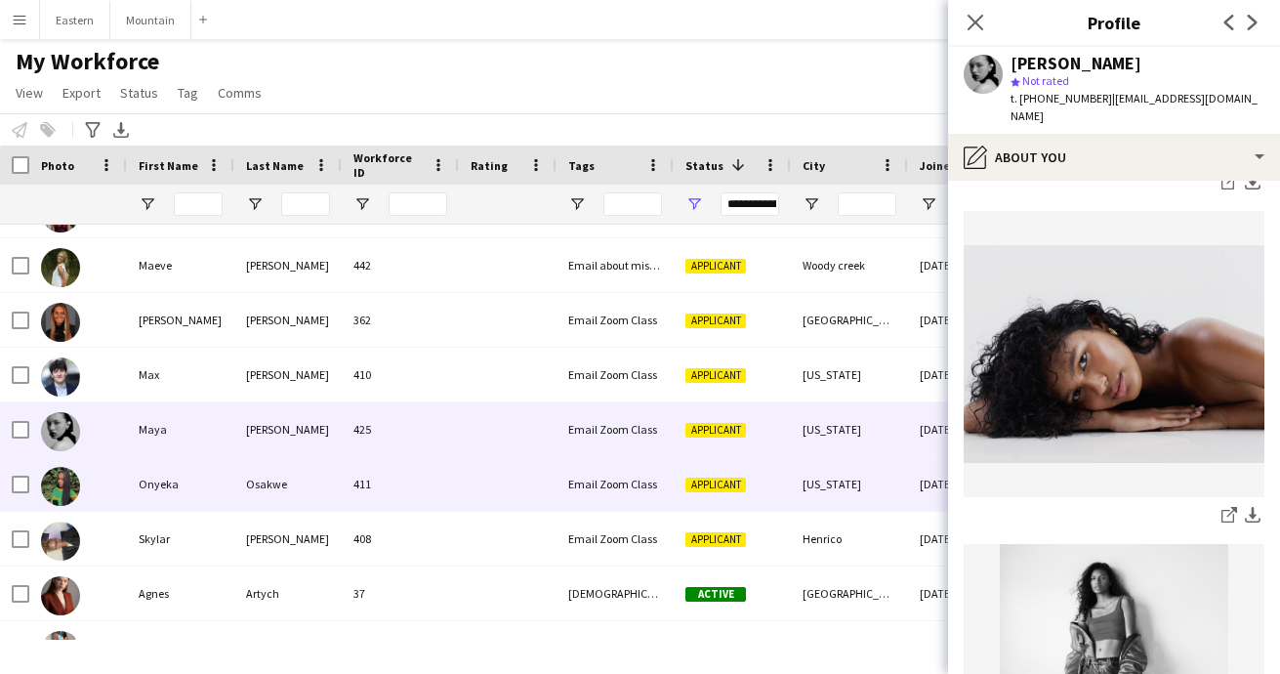
click at [347, 480] on div "411" at bounding box center [400, 484] width 117 height 54
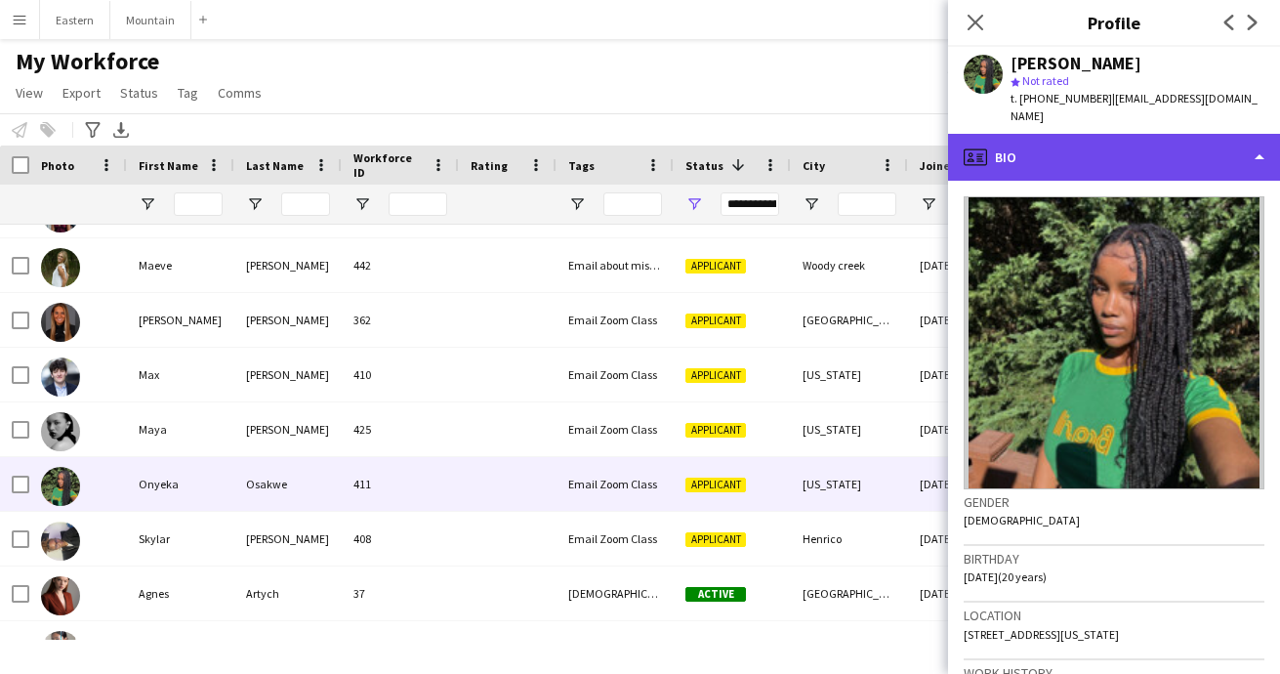
click at [1073, 151] on div "profile Bio" at bounding box center [1114, 157] width 332 height 47
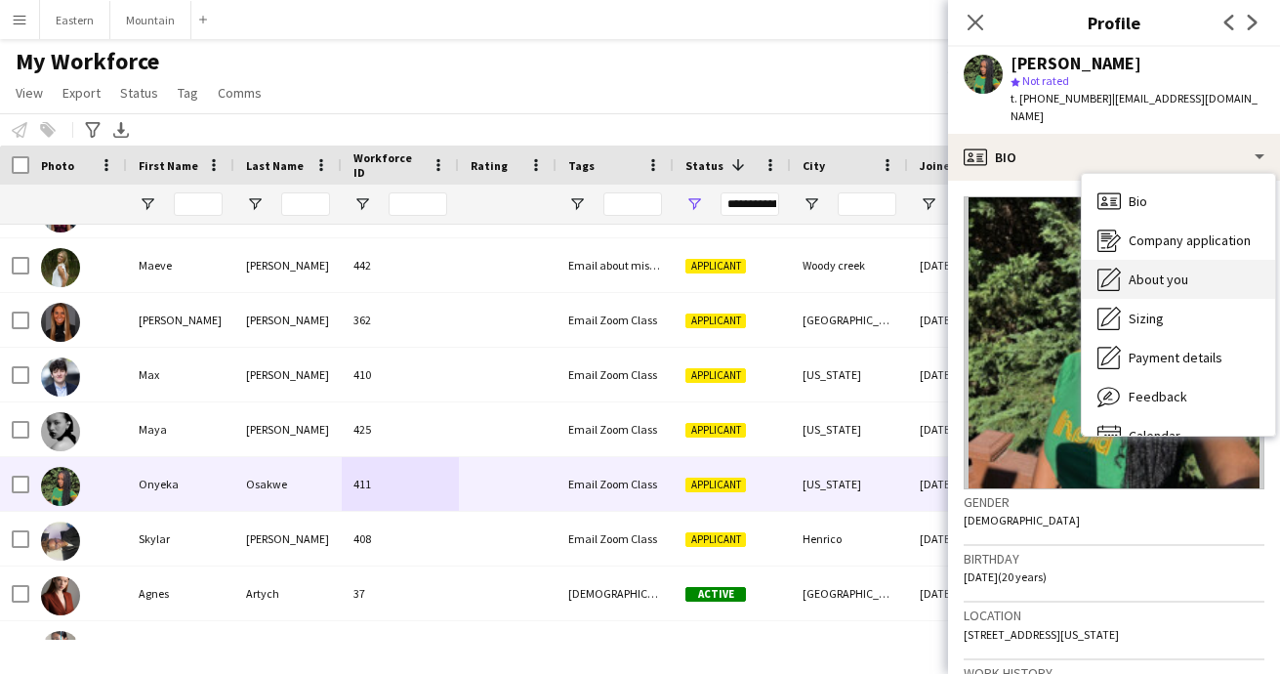
click at [1142, 270] on div "About you About you" at bounding box center [1178, 279] width 193 height 39
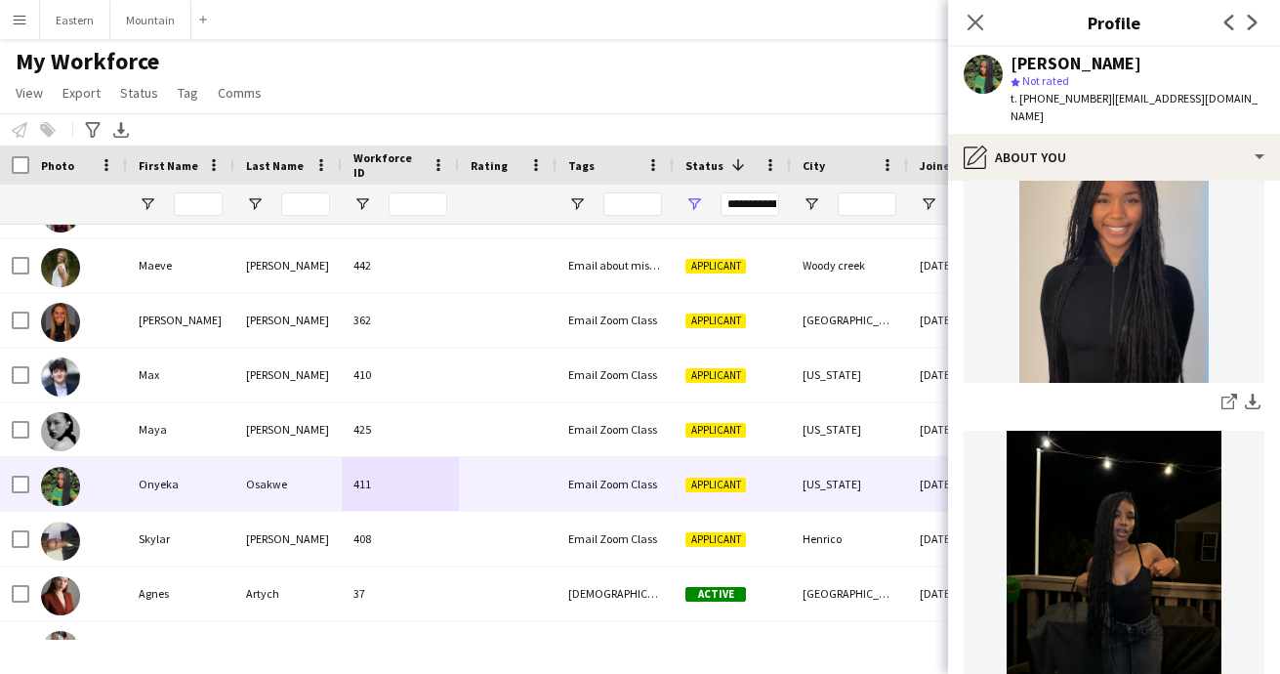
scroll to position [144, 0]
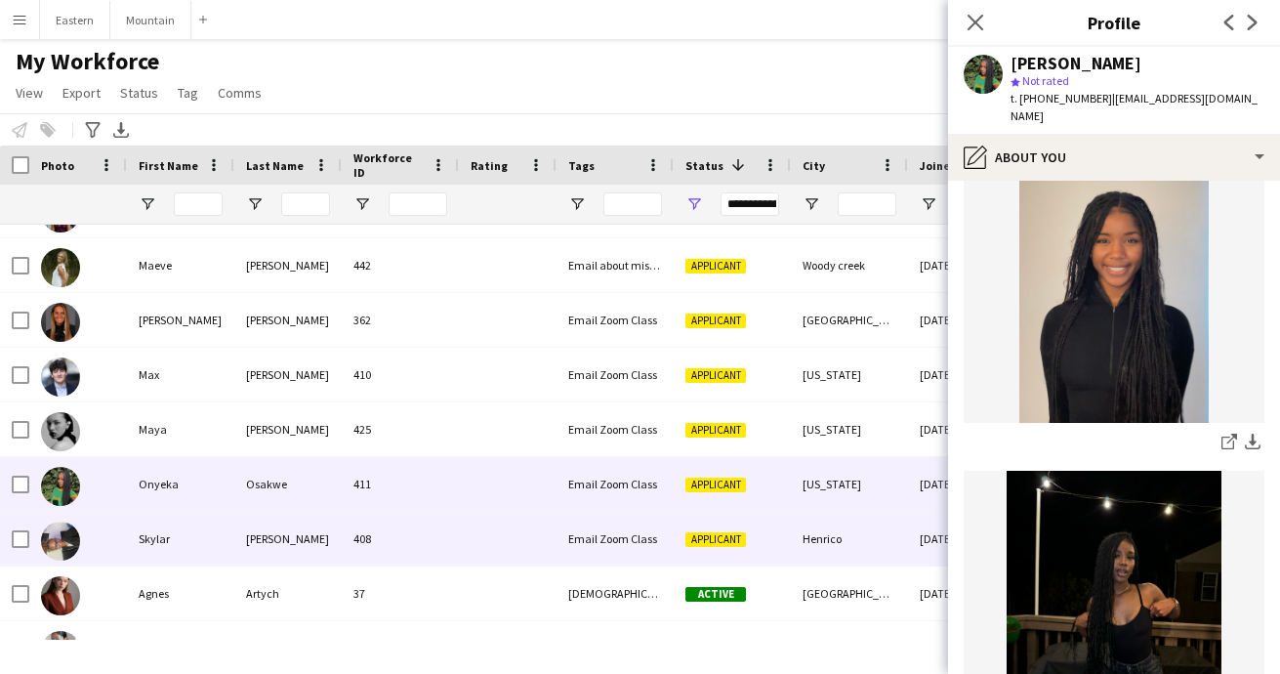
click at [405, 551] on div "408" at bounding box center [400, 539] width 117 height 54
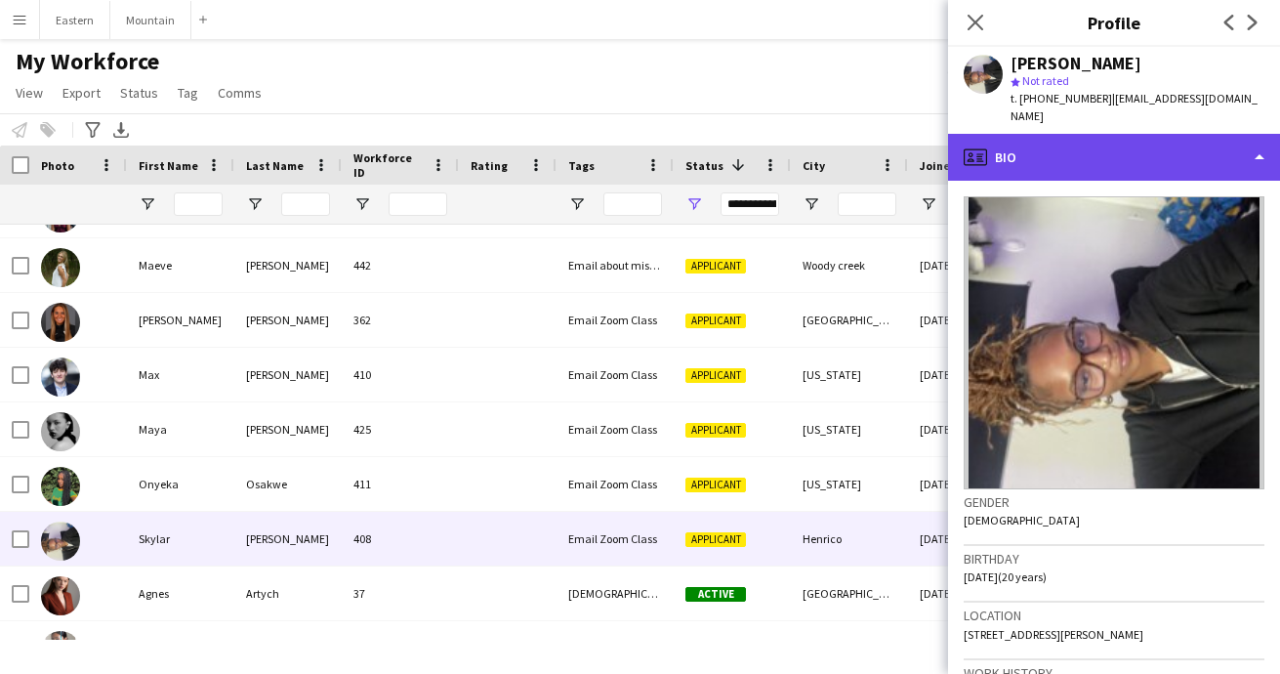
click at [1047, 136] on div "profile Bio" at bounding box center [1114, 157] width 332 height 47
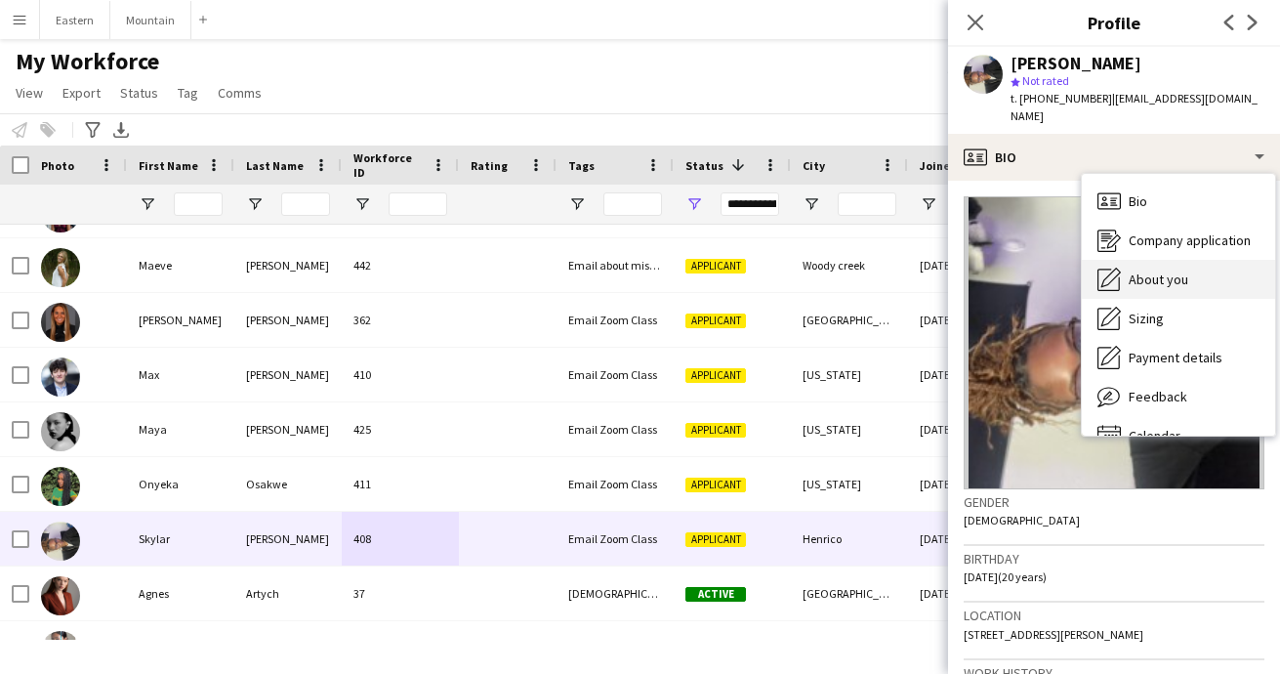
click at [1146, 271] on span "About you" at bounding box center [1159, 280] width 60 height 18
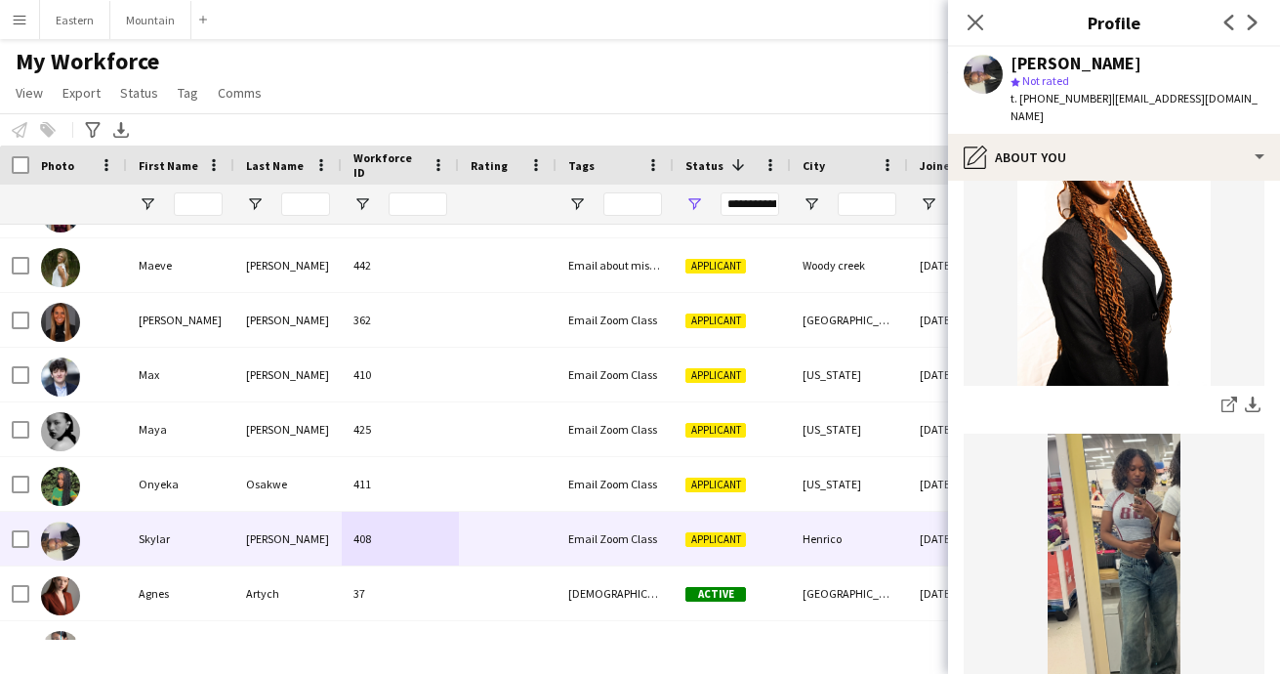
scroll to position [22, 0]
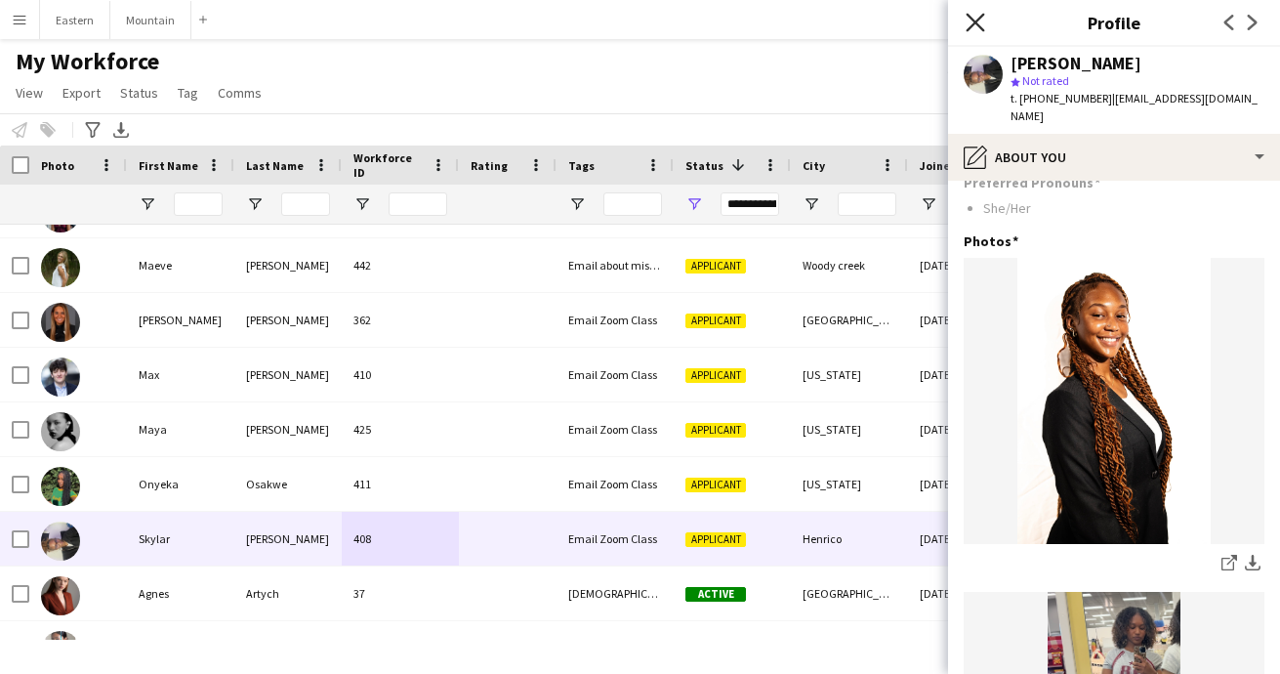
click at [973, 21] on icon at bounding box center [975, 22] width 19 height 19
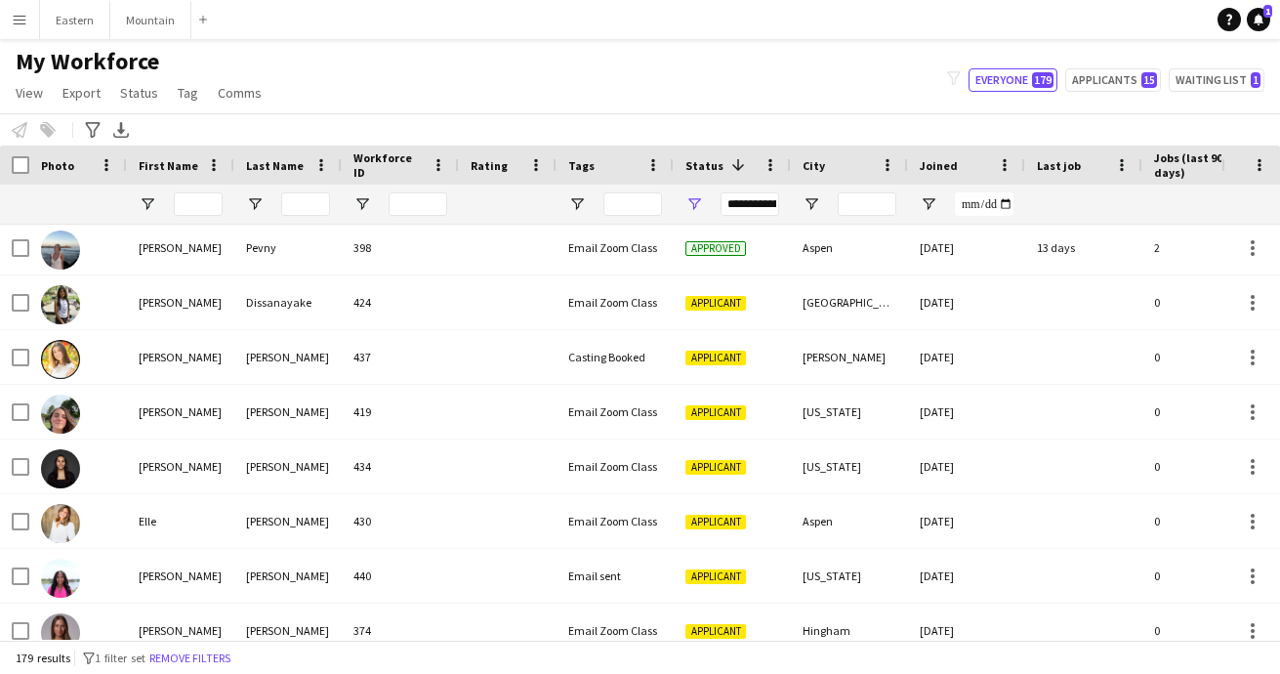
scroll to position [2390, 0]
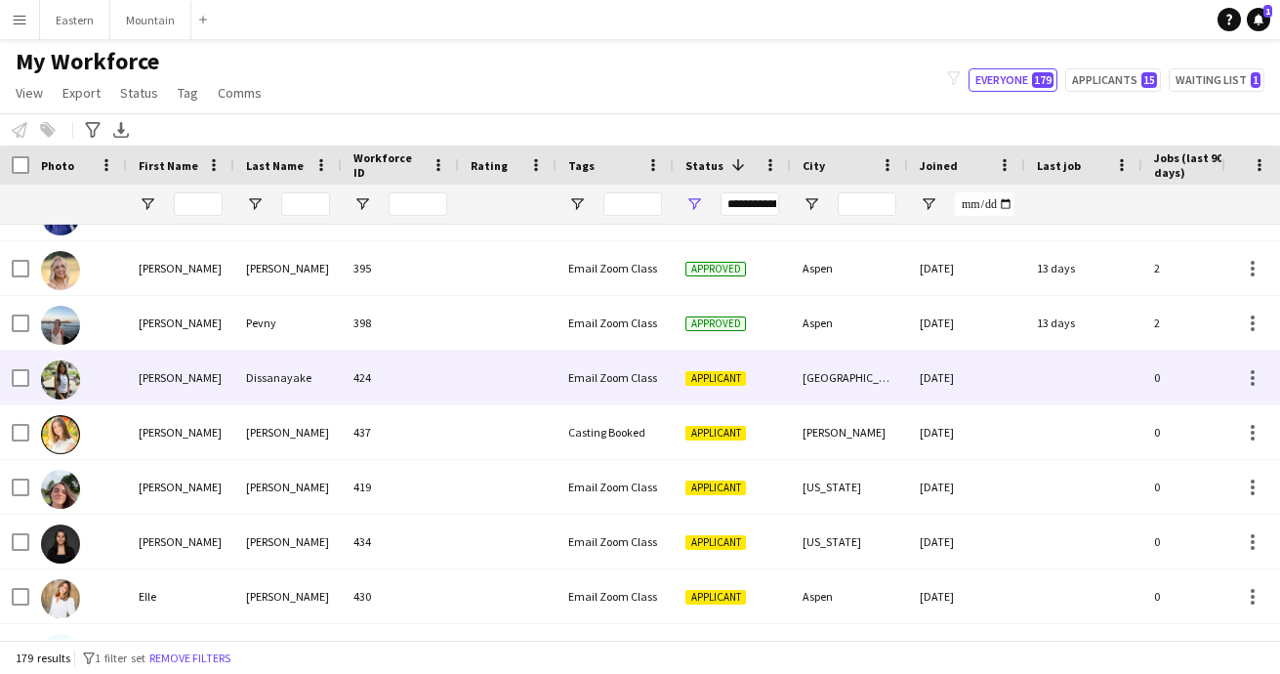
click at [494, 385] on div at bounding box center [508, 378] width 98 height 54
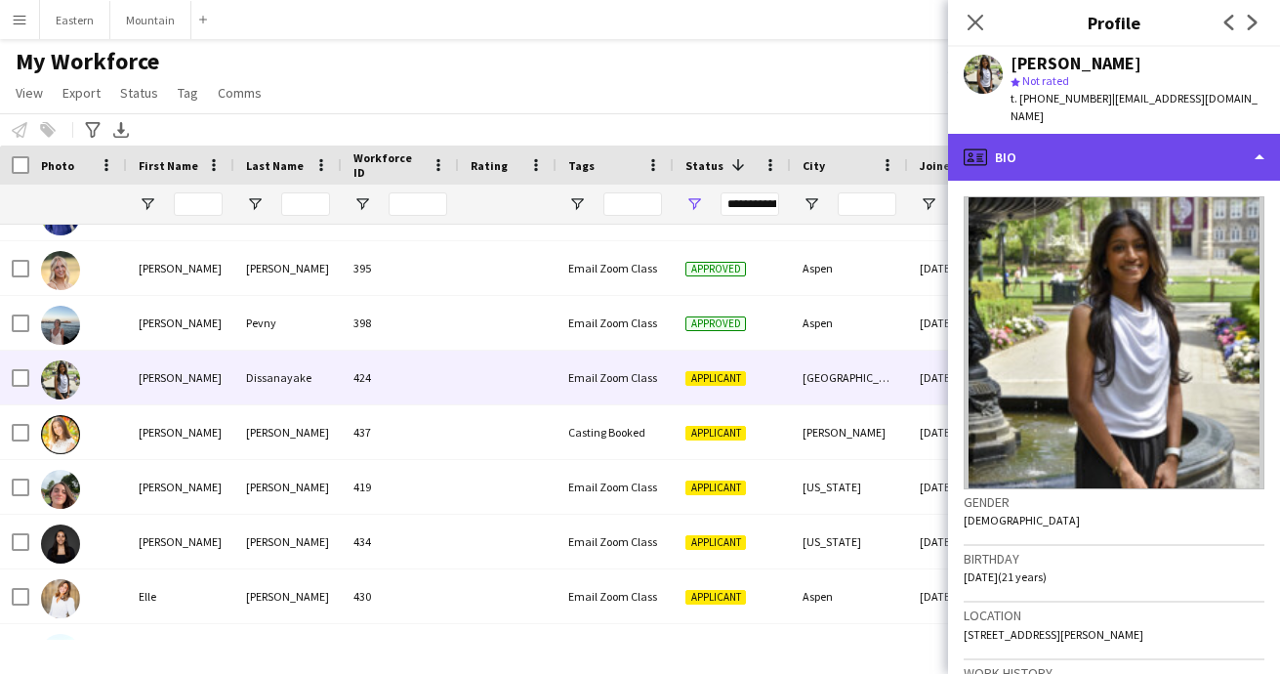
click at [1134, 140] on div "profile Bio" at bounding box center [1114, 157] width 332 height 47
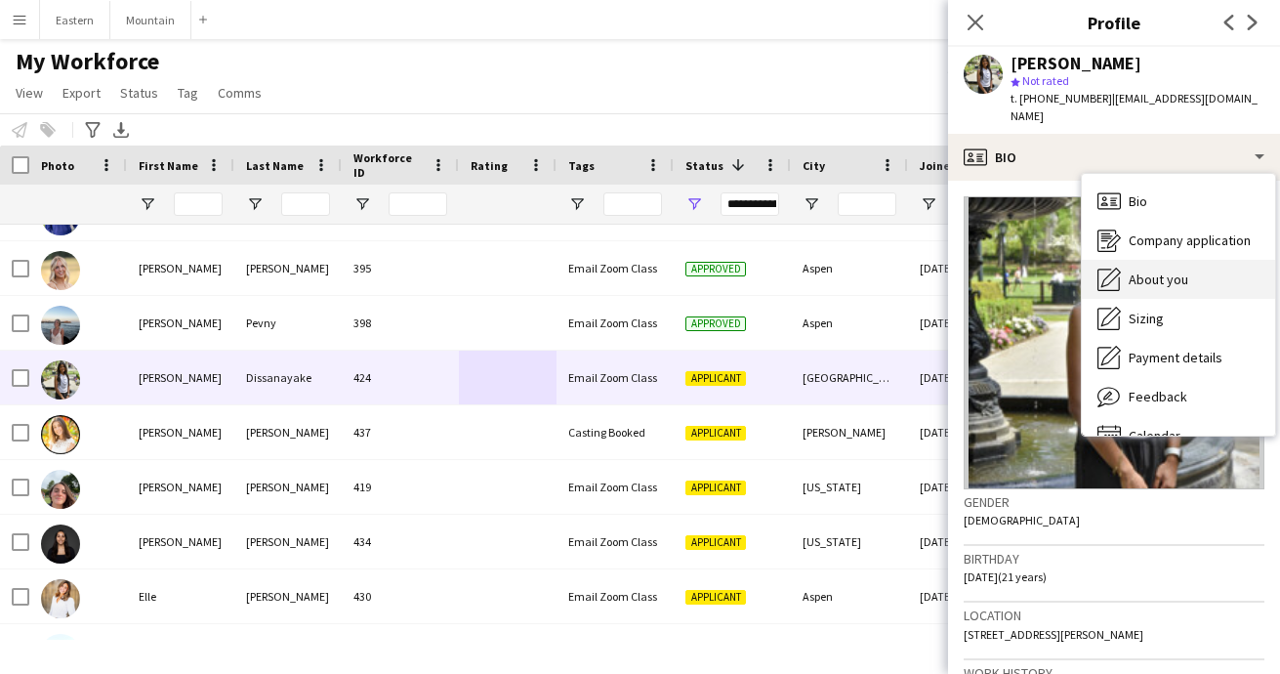
click at [1150, 271] on span "About you" at bounding box center [1159, 280] width 60 height 18
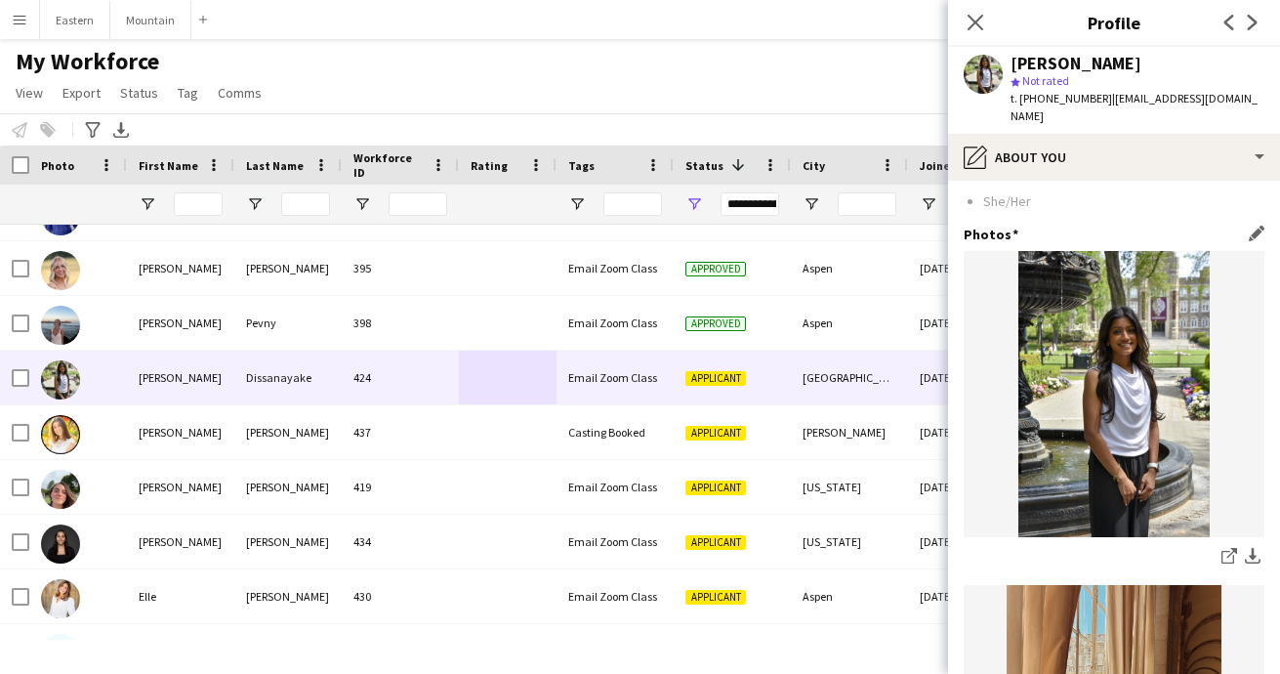
scroll to position [0, 0]
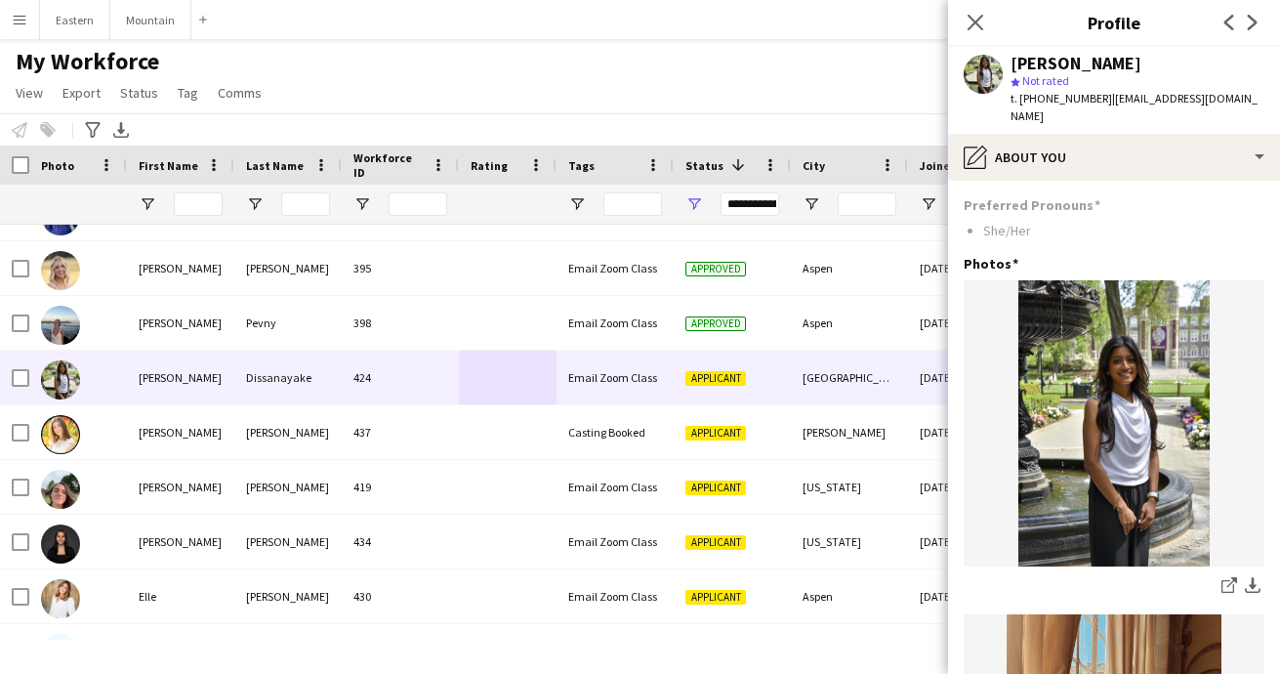
drag, startPoint x: 1178, startPoint y: 68, endPoint x: 1013, endPoint y: 62, distance: 165.2
click at [1013, 62] on div "[PERSON_NAME]" at bounding box center [1138, 64] width 254 height 18
copy div "[PERSON_NAME]"
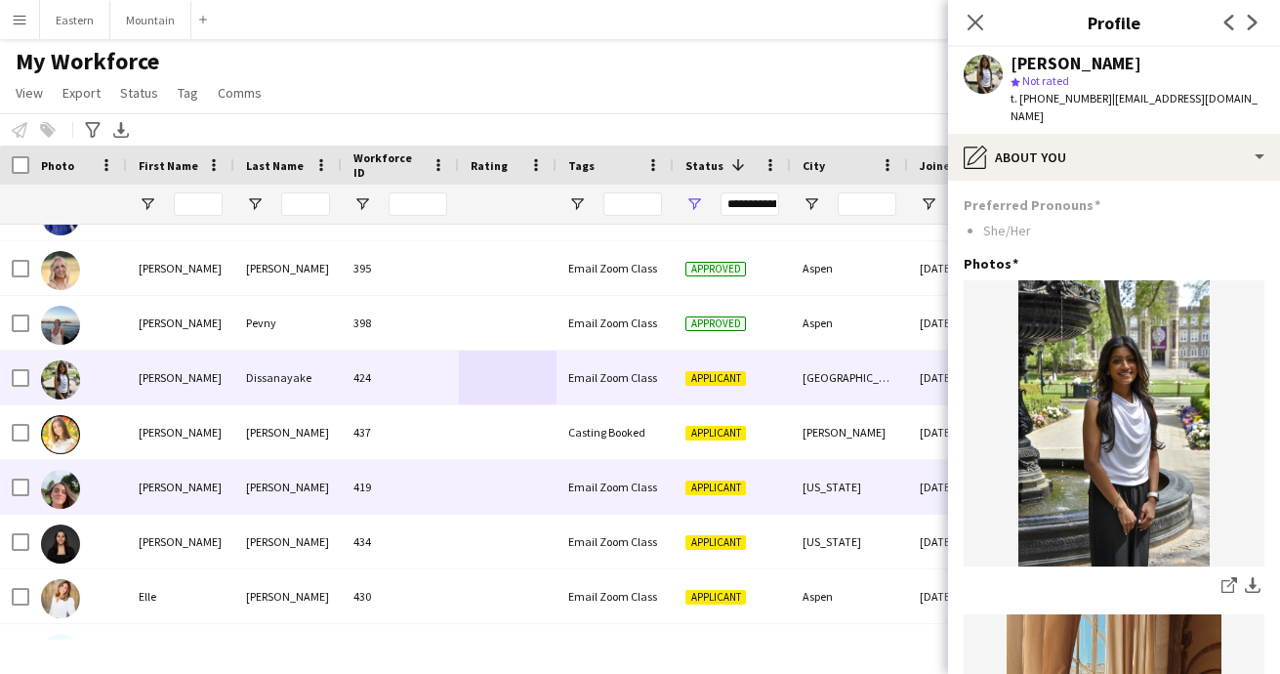
click at [492, 482] on div at bounding box center [508, 487] width 98 height 54
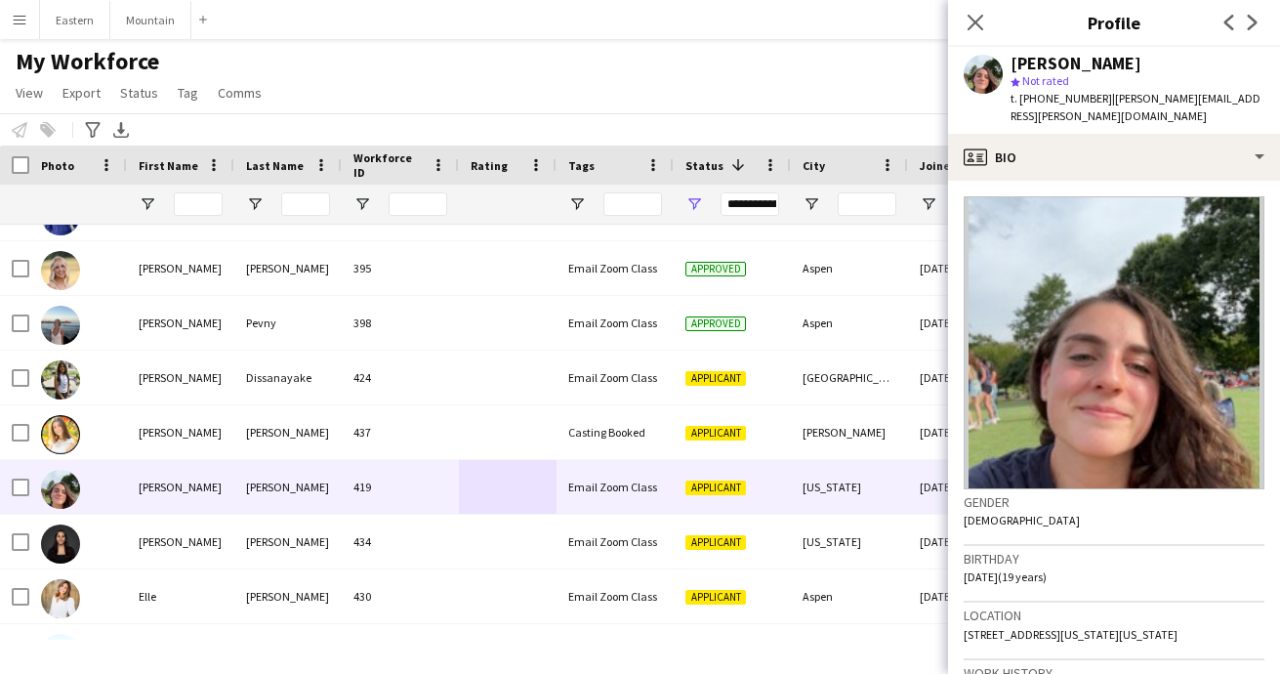
drag, startPoint x: 1126, startPoint y: 64, endPoint x: 1013, endPoint y: 63, distance: 113.3
click at [1013, 63] on div "[PERSON_NAME]" at bounding box center [1138, 64] width 254 height 18
copy div "[PERSON_NAME]"
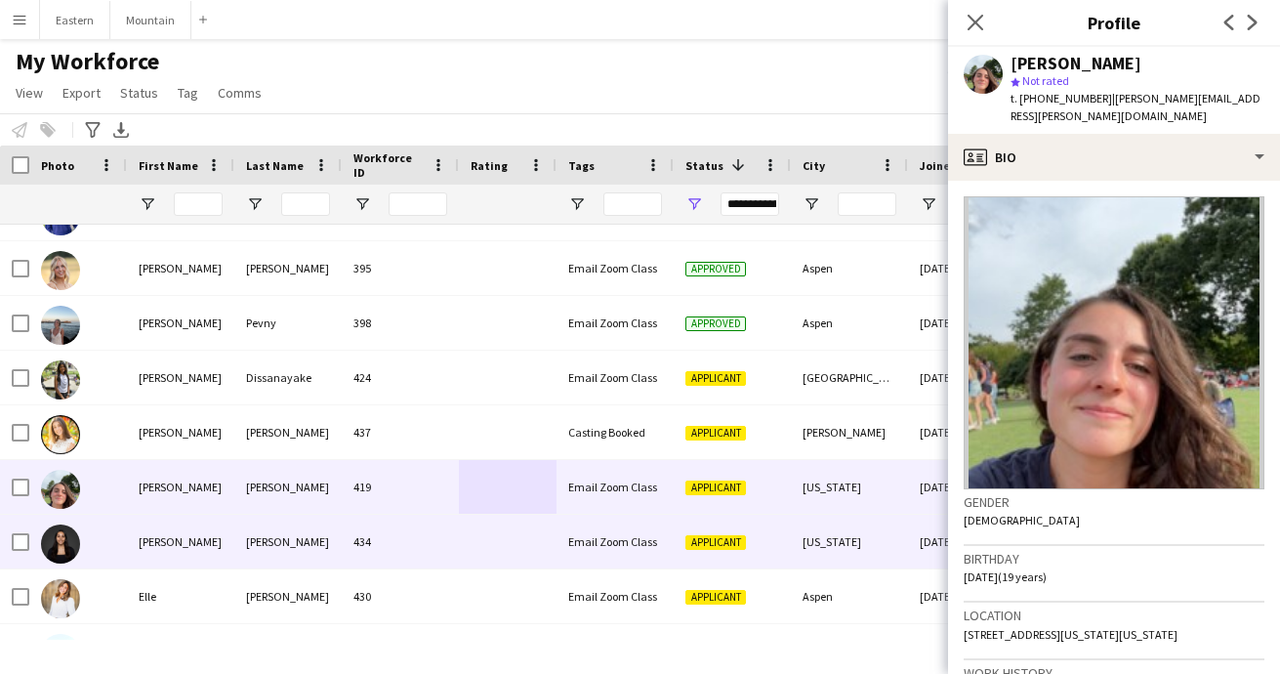
click at [599, 543] on div "Email Zoom Class" at bounding box center [615, 542] width 117 height 54
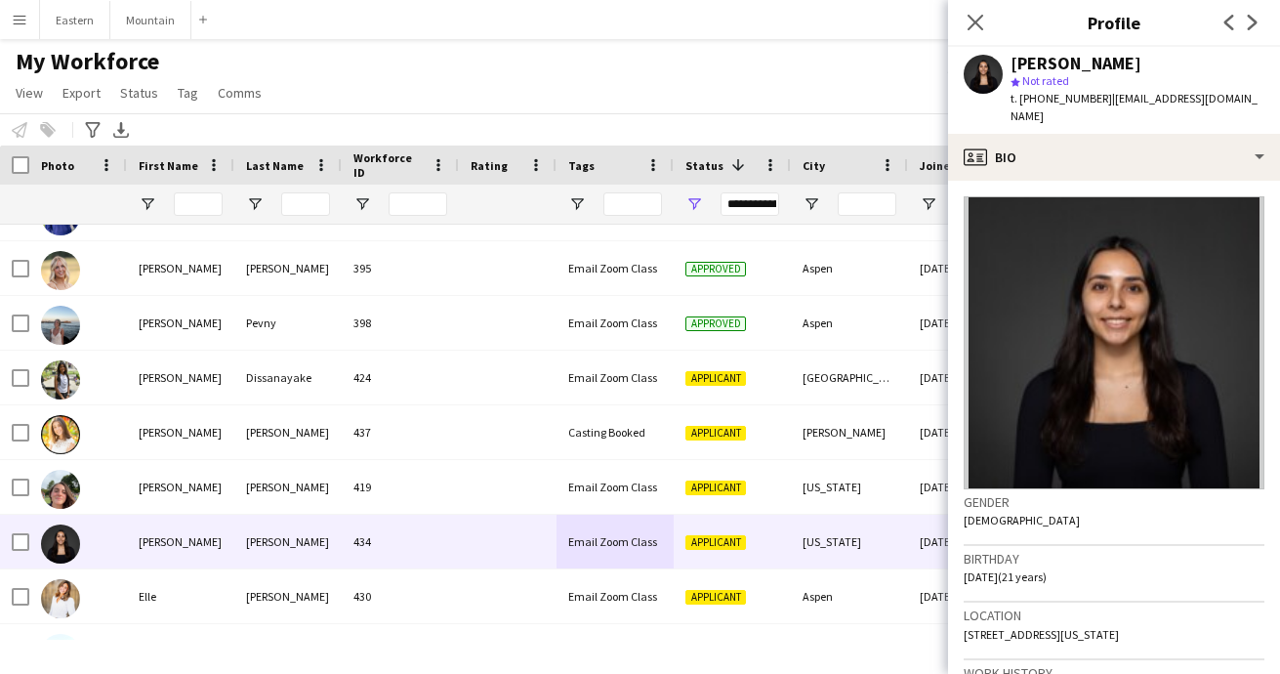
drag, startPoint x: 1117, startPoint y: 63, endPoint x: 1015, endPoint y: 63, distance: 102.5
click at [1015, 63] on div "[PERSON_NAME]" at bounding box center [1138, 64] width 254 height 18
copy div "[PERSON_NAME]"
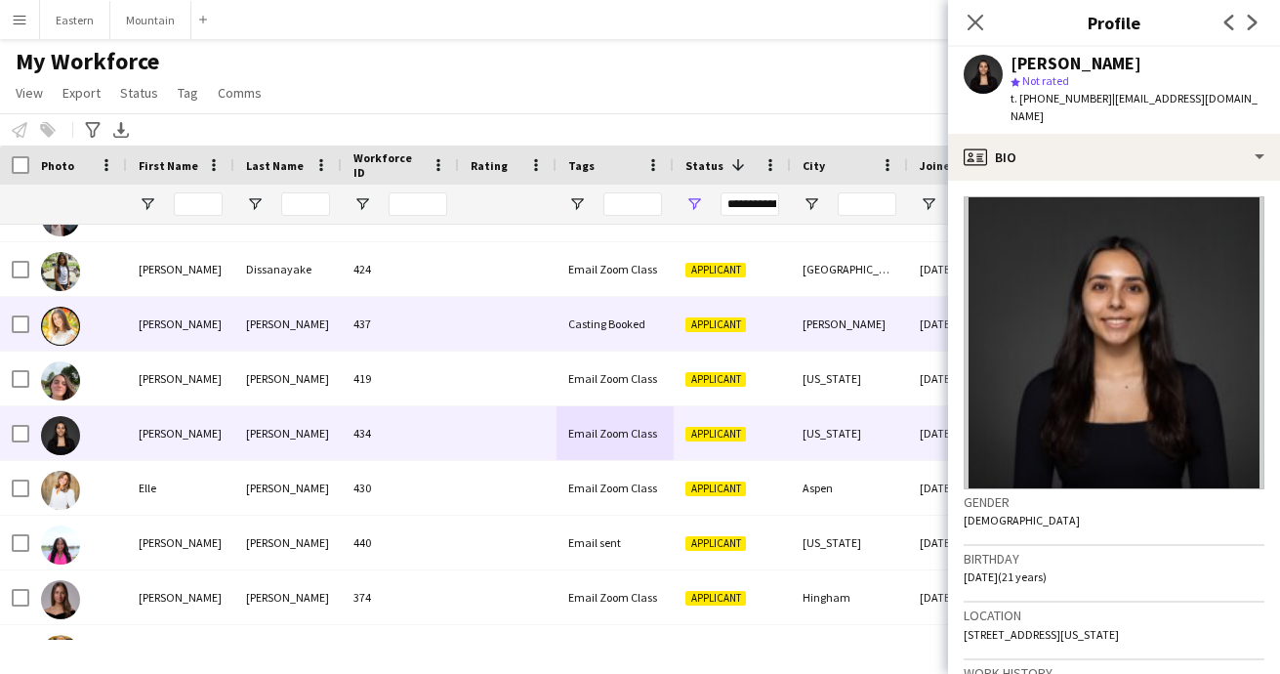
scroll to position [2498, 0]
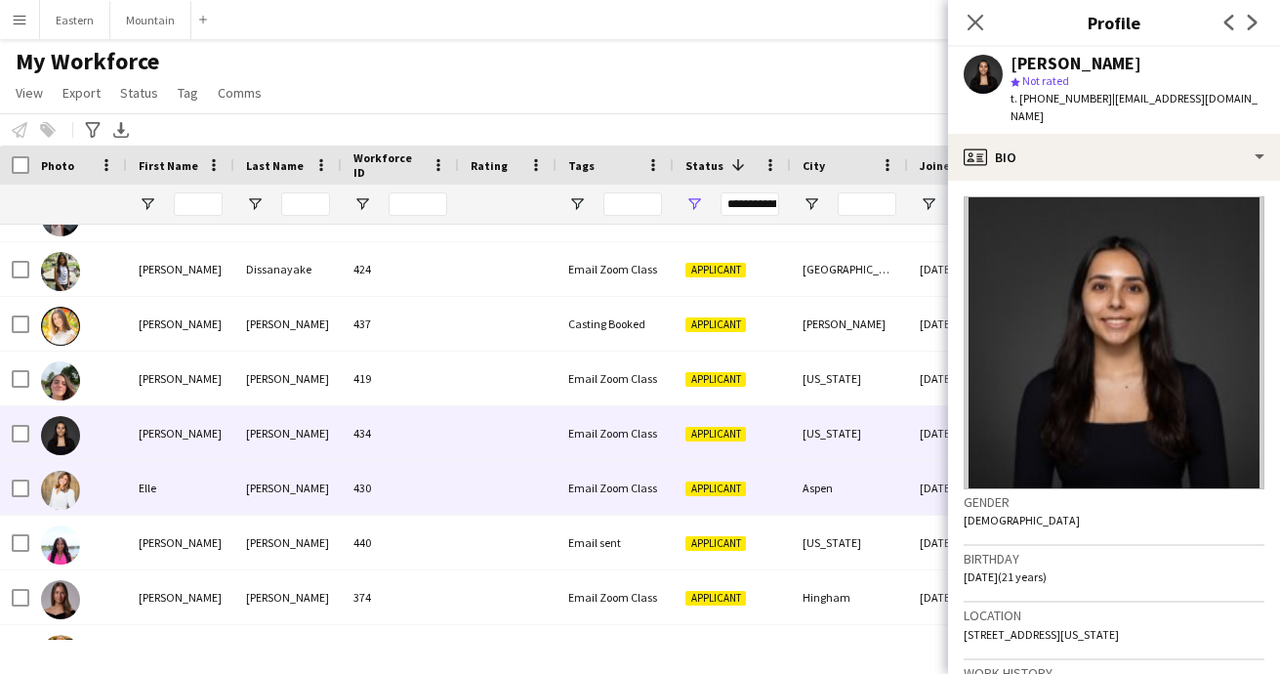
click at [477, 491] on div at bounding box center [508, 488] width 98 height 54
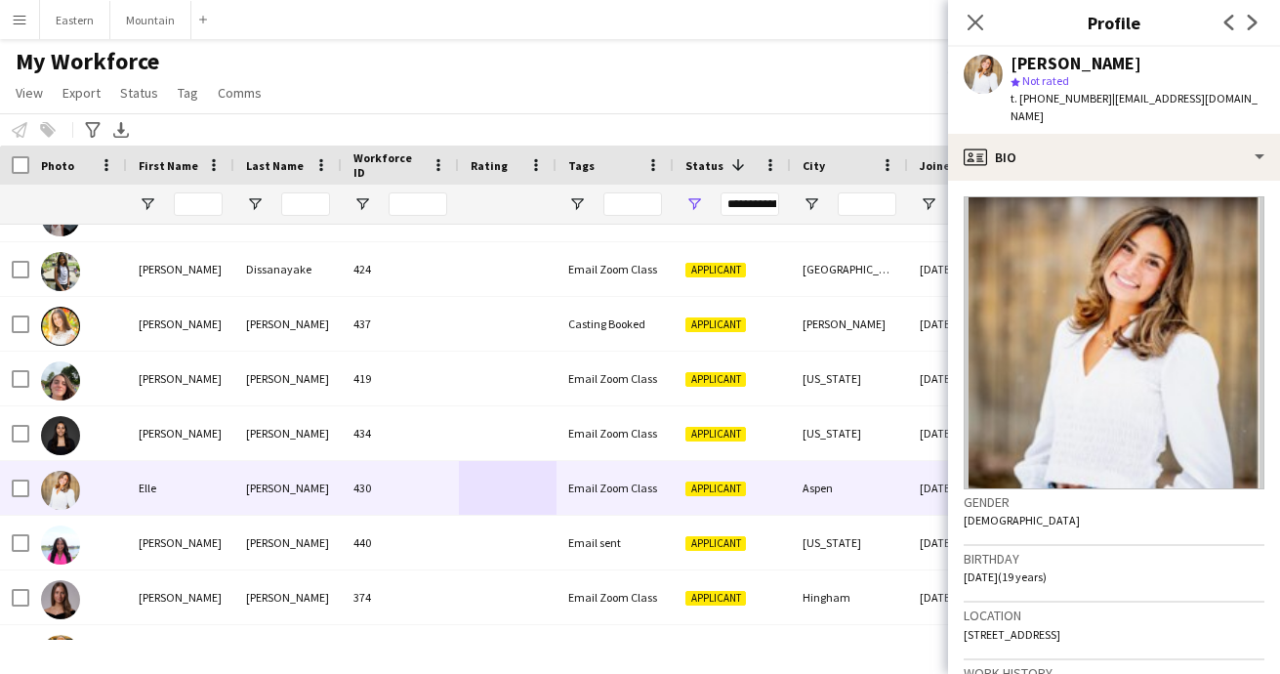
drag, startPoint x: 1118, startPoint y: 61, endPoint x: 1012, endPoint y: 60, distance: 106.5
click at [1012, 60] on div "[PERSON_NAME]" at bounding box center [1076, 64] width 131 height 18
copy div "[PERSON_NAME]"
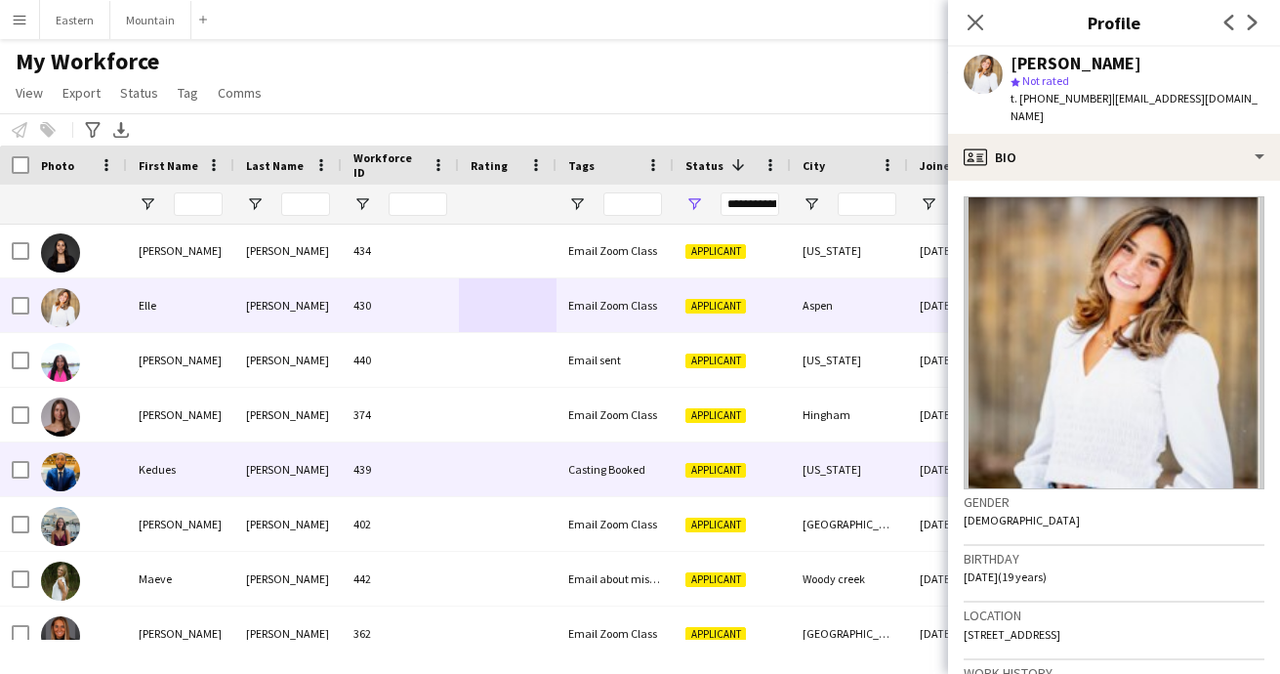
scroll to position [2681, 0]
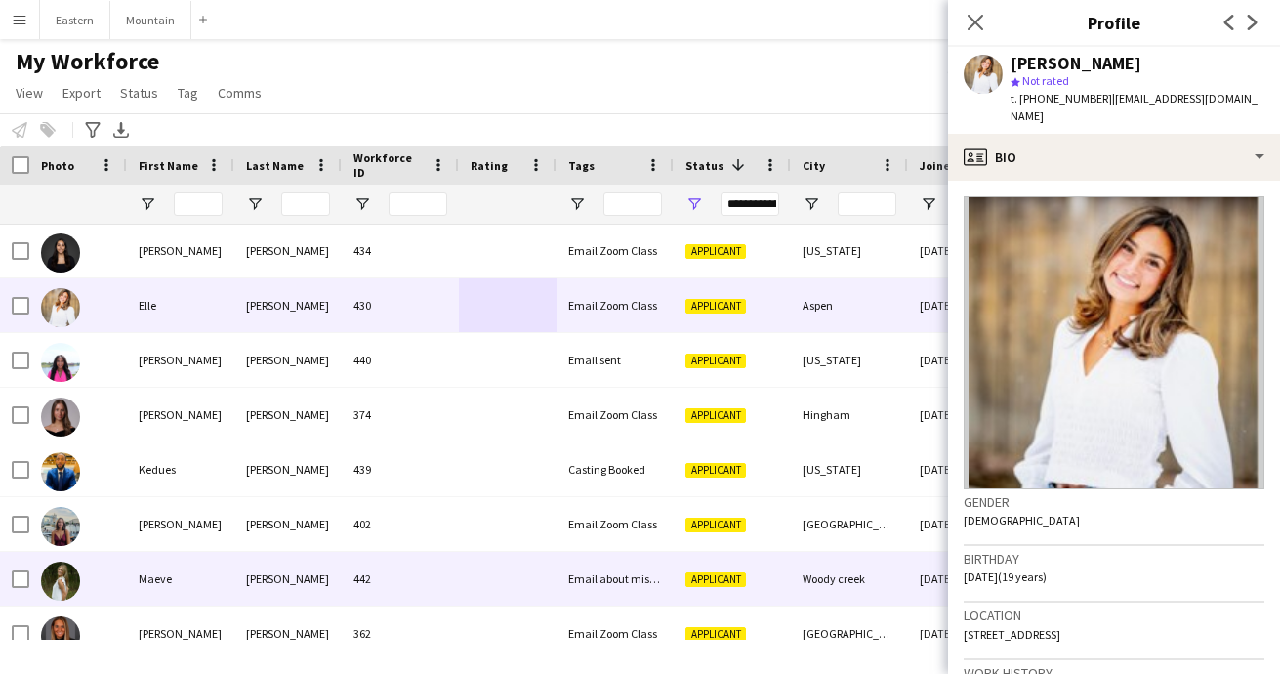
click at [293, 593] on div "[PERSON_NAME]" at bounding box center [287, 579] width 107 height 54
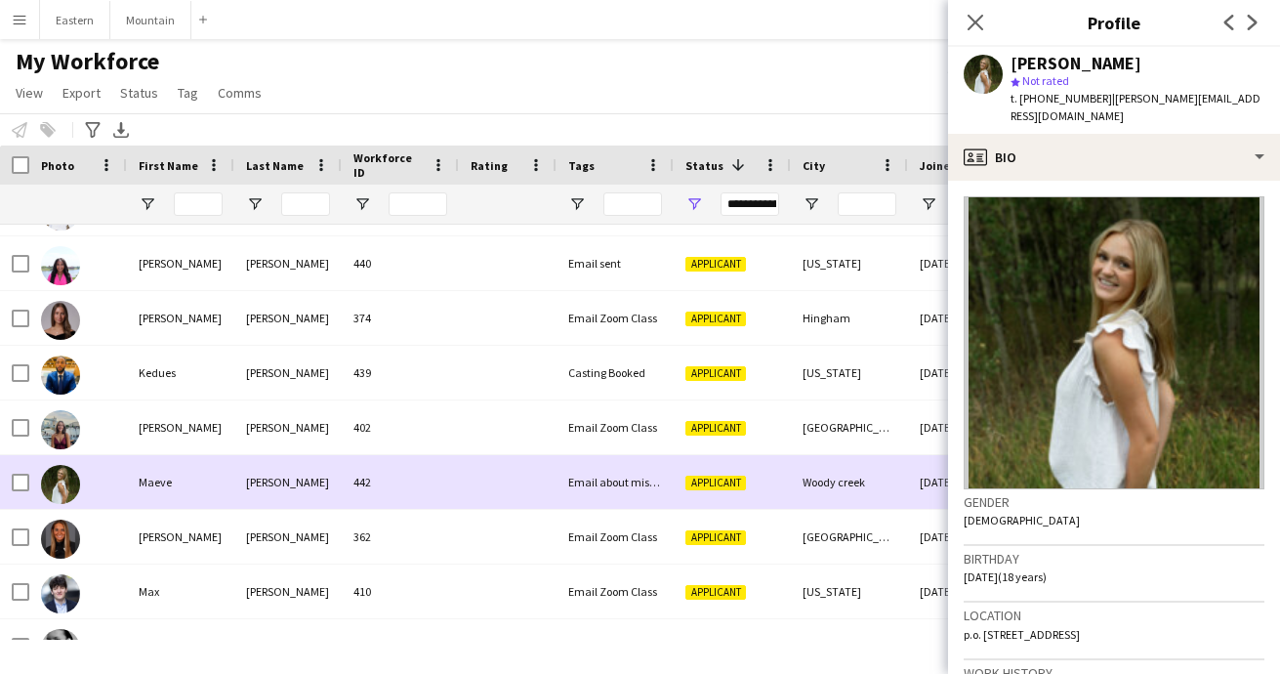
scroll to position [2777, 0]
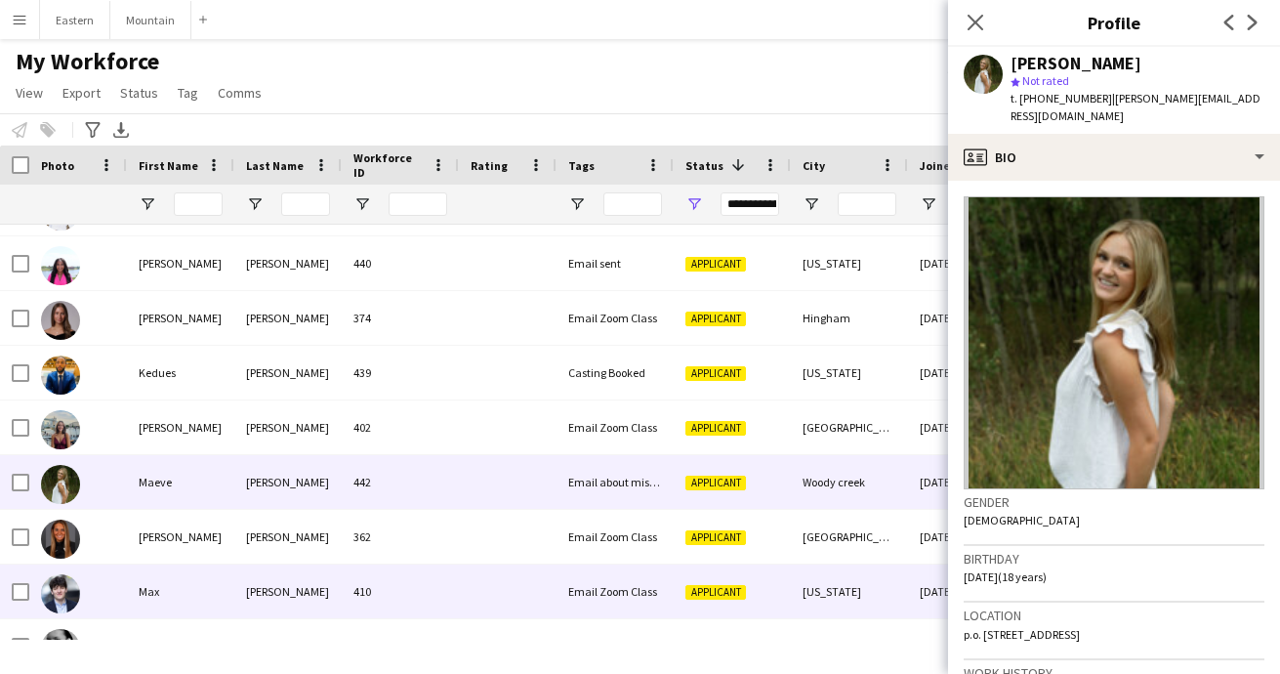
click at [293, 594] on div "[PERSON_NAME]" at bounding box center [287, 591] width 107 height 54
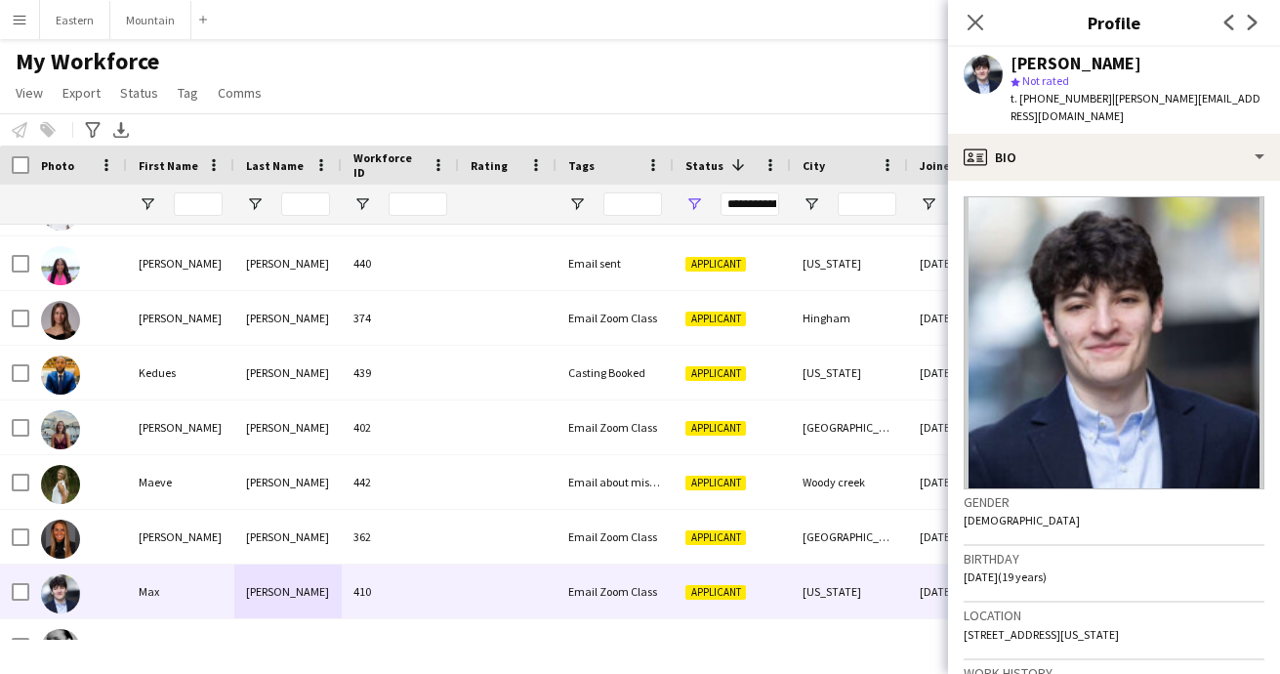
drag, startPoint x: 1138, startPoint y: 63, endPoint x: 1015, endPoint y: 64, distance: 123.1
click at [1015, 64] on div "[PERSON_NAME]" at bounding box center [1138, 64] width 254 height 18
copy div "[PERSON_NAME]"
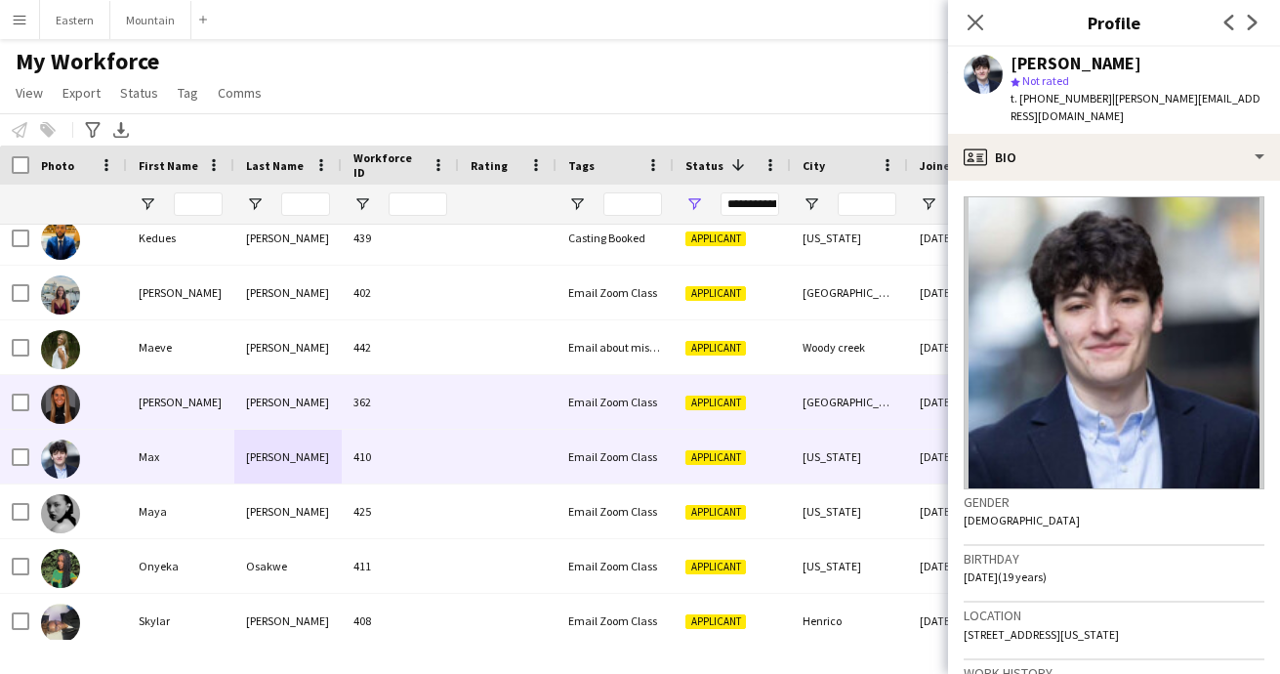
scroll to position [2916, 0]
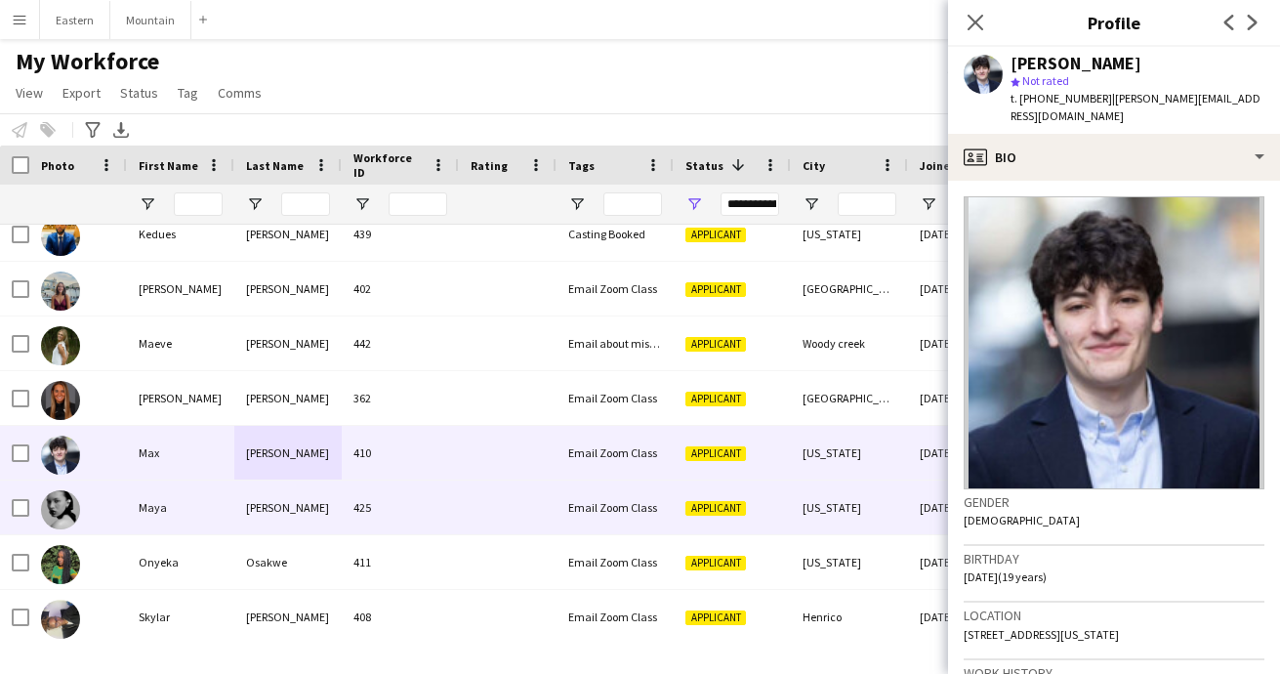
click at [512, 520] on div at bounding box center [508, 507] width 98 height 54
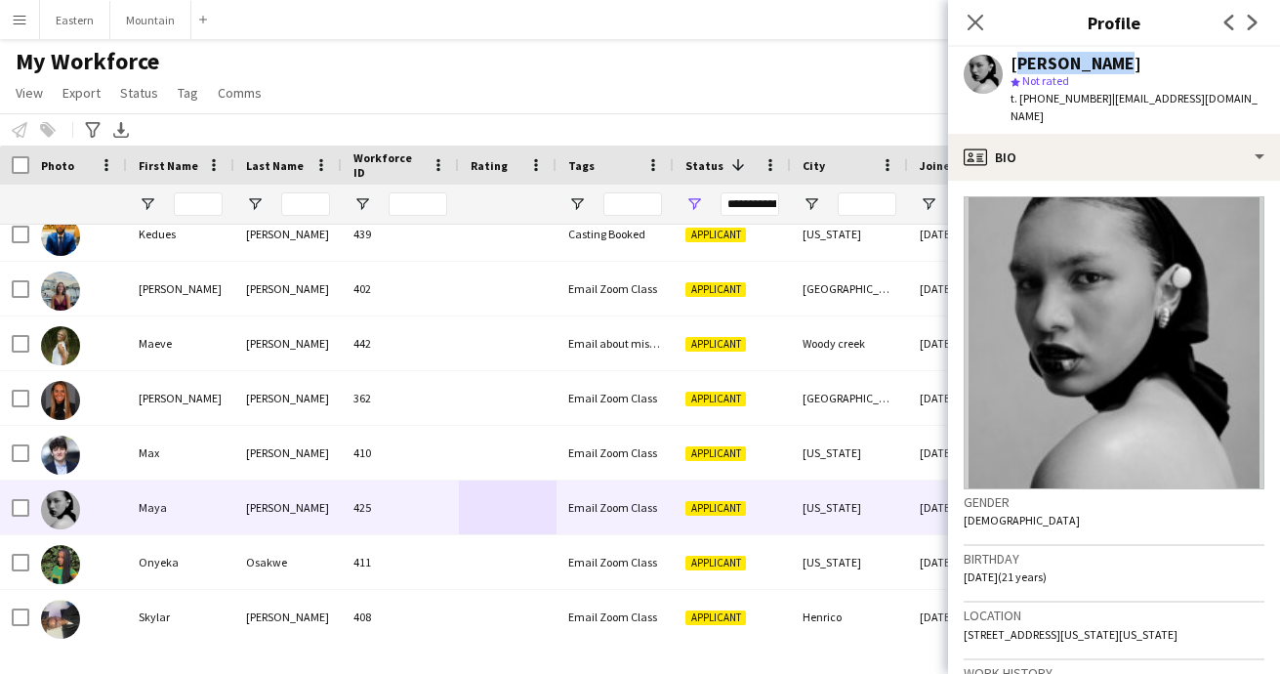
drag, startPoint x: 1116, startPoint y: 61, endPoint x: 1014, endPoint y: 58, distance: 102.6
click at [1014, 58] on div "[PERSON_NAME]" at bounding box center [1138, 64] width 254 height 18
copy div "[PERSON_NAME]"
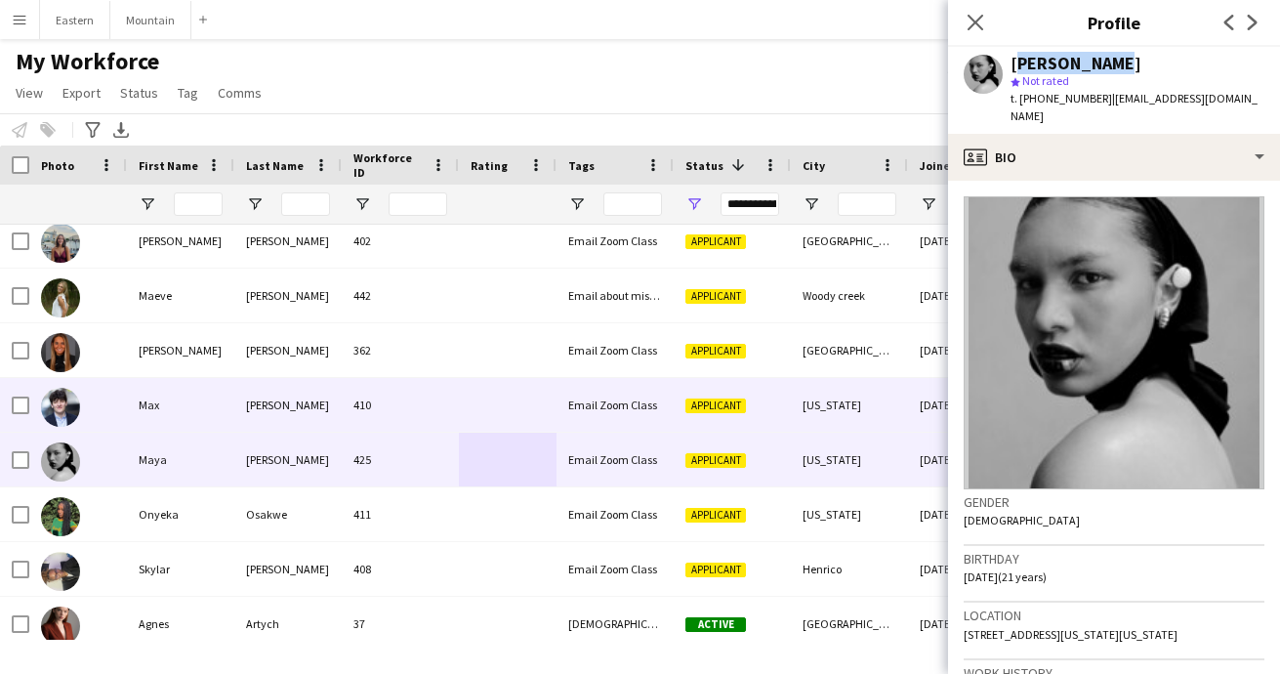
scroll to position [3004, 0]
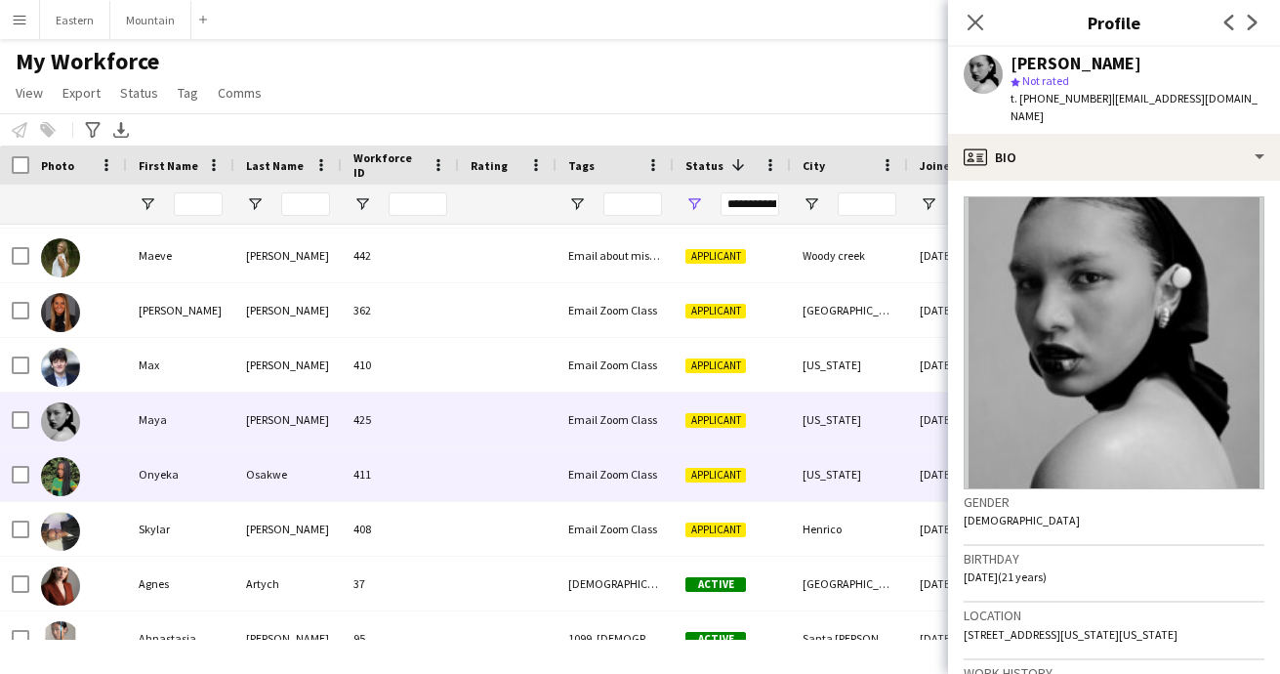
click at [472, 471] on div at bounding box center [508, 474] width 98 height 54
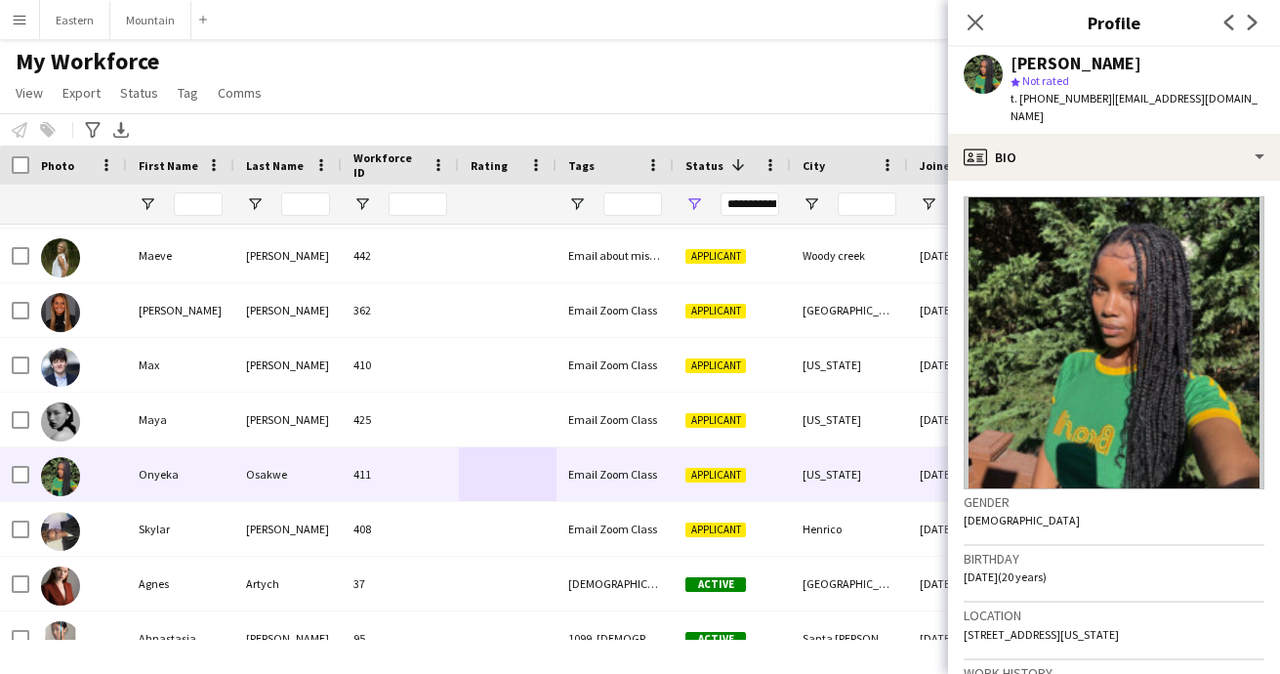
drag, startPoint x: 1136, startPoint y: 63, endPoint x: 1011, endPoint y: 59, distance: 125.1
click at [1011, 59] on div "[PERSON_NAME]" at bounding box center [1138, 64] width 254 height 18
copy div "[PERSON_NAME]"
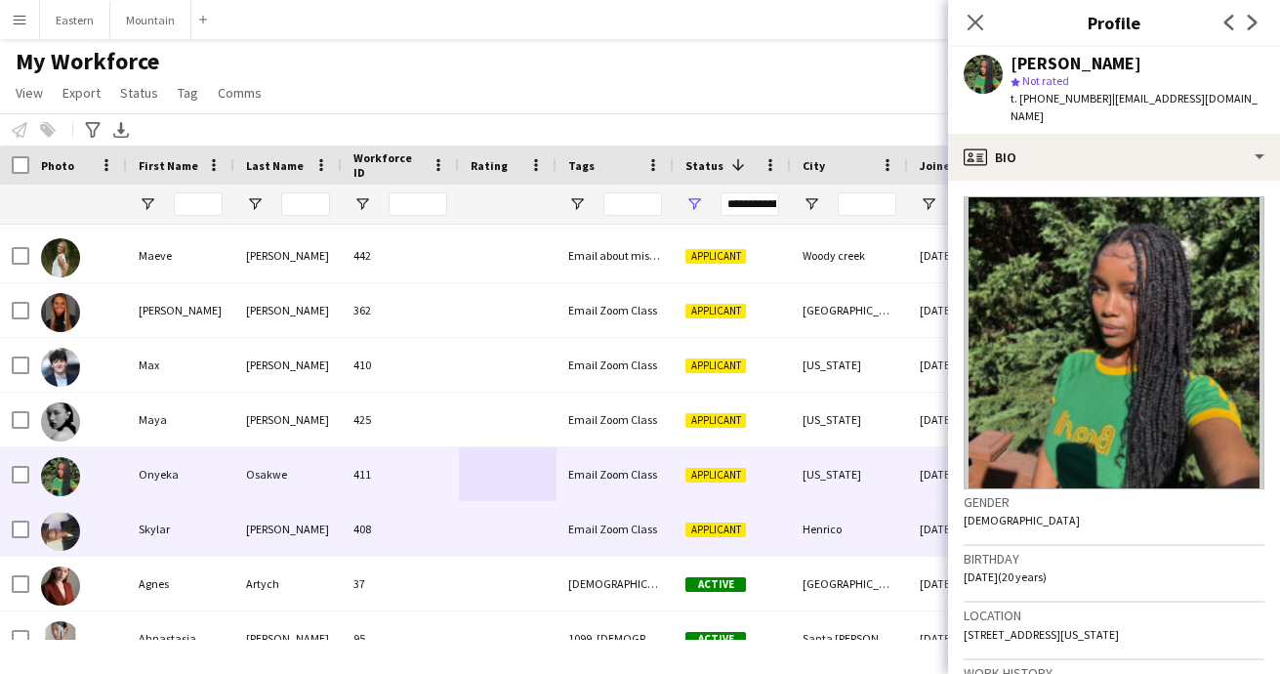
click at [438, 530] on div "408" at bounding box center [400, 529] width 117 height 54
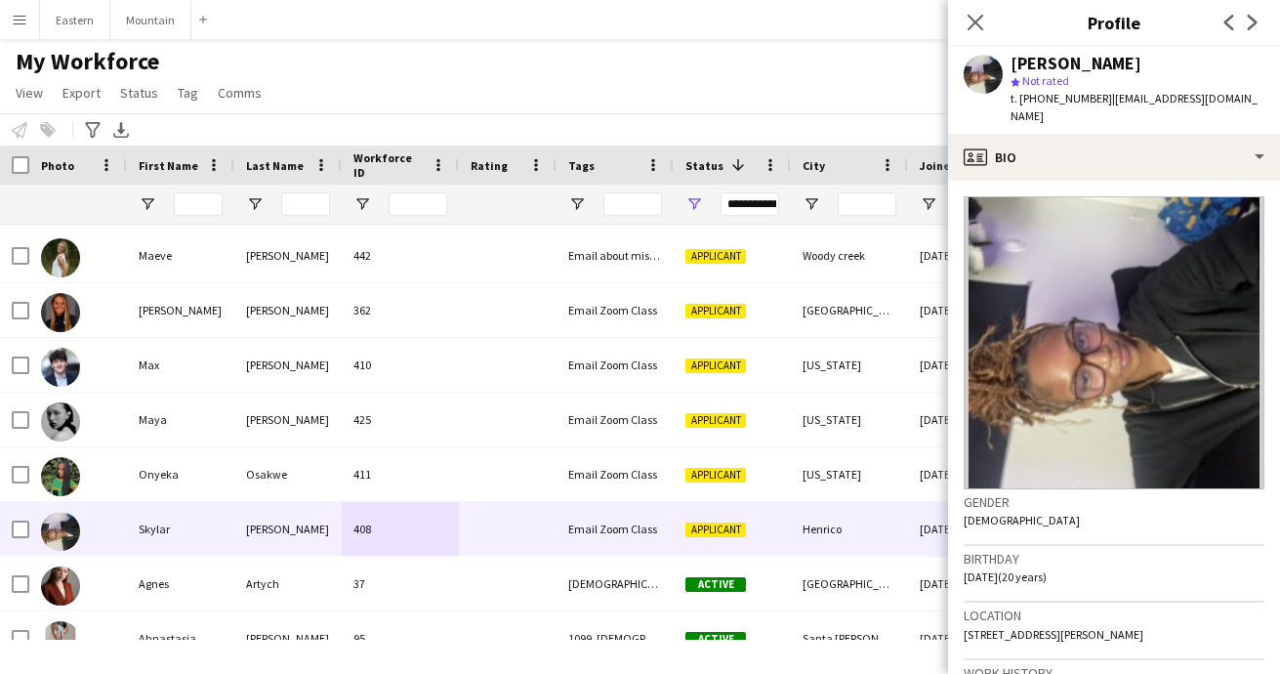
drag, startPoint x: 1147, startPoint y: 62, endPoint x: 1013, endPoint y: 61, distance: 134.8
click at [1013, 61] on div "[PERSON_NAME]" at bounding box center [1138, 64] width 254 height 18
copy div "[PERSON_NAME]"
